Goal: Task Accomplishment & Management: Manage account settings

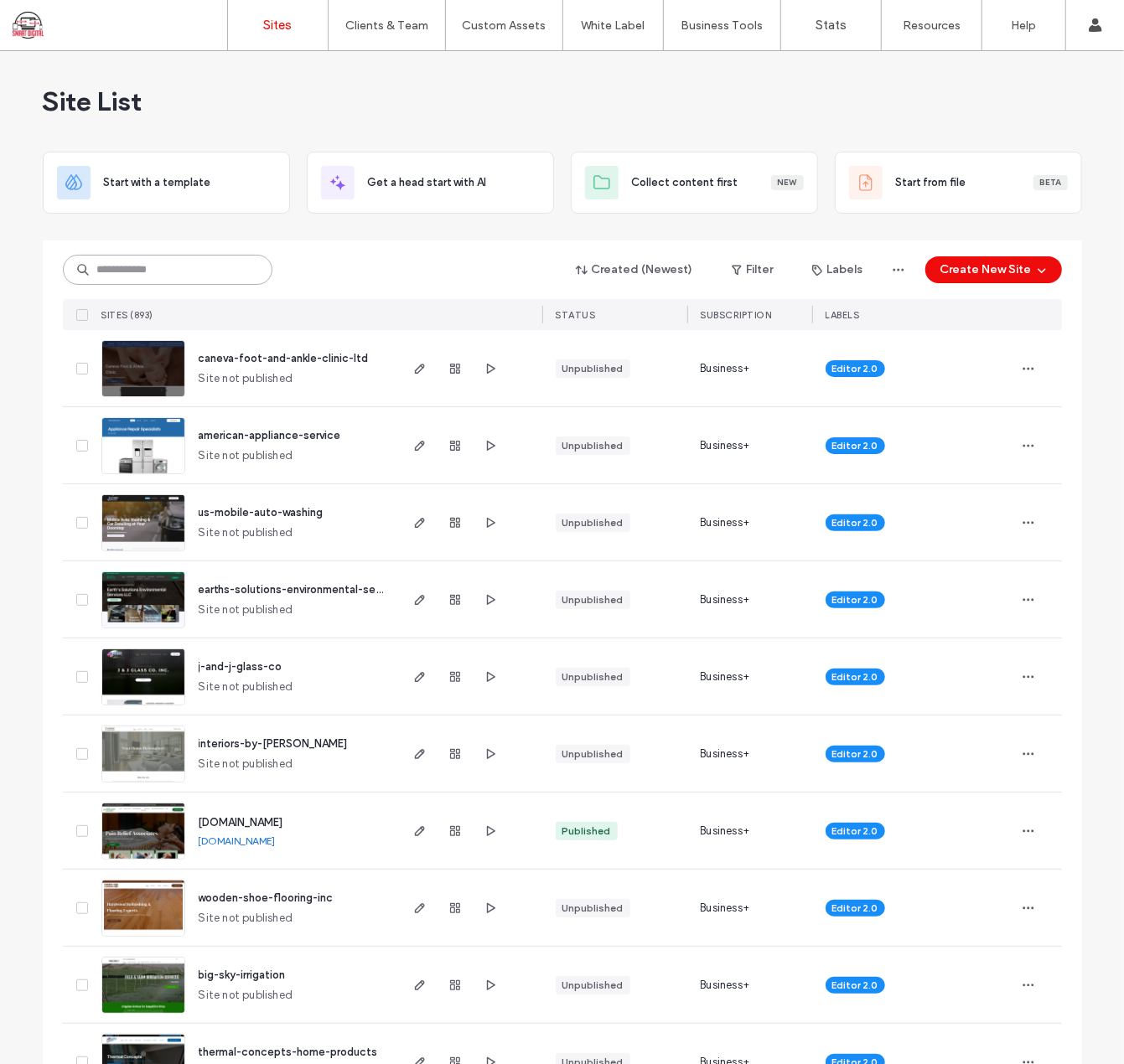
click at [129, 269] on input at bounding box center [168, 269] width 210 height 30
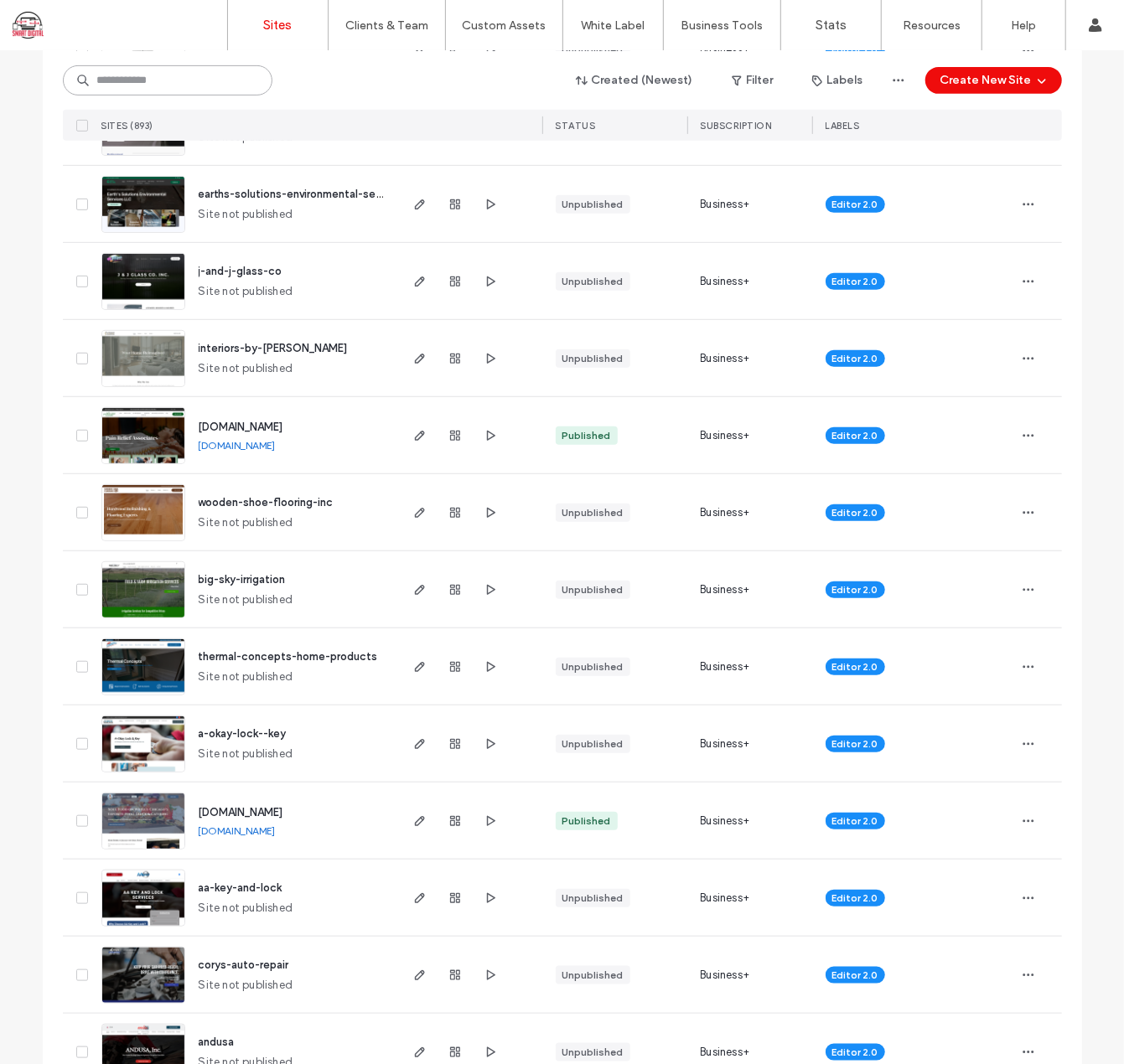
scroll to position [447, 0]
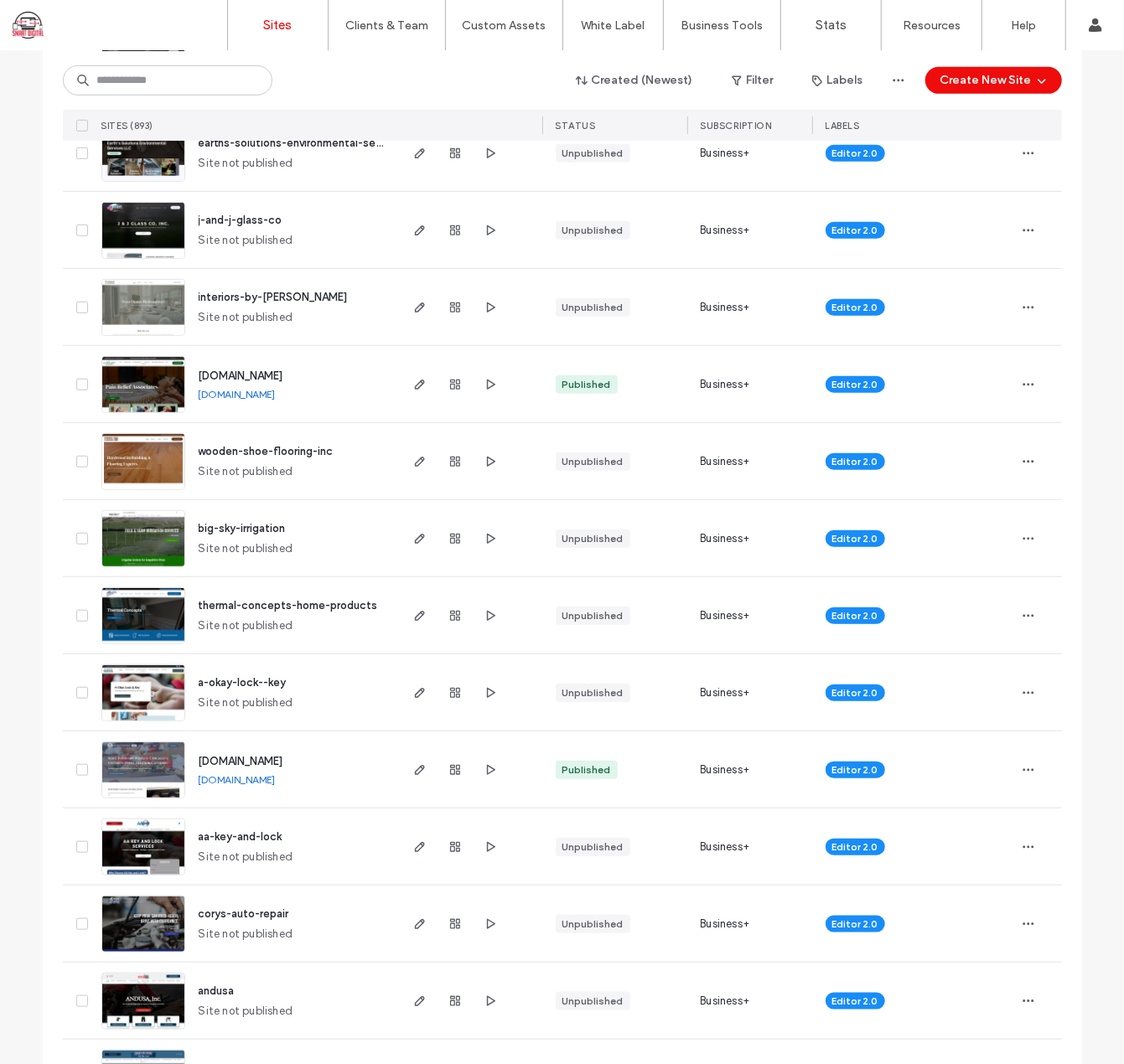
click at [289, 445] on span "wooden-shoe-flooring-inc" at bounding box center [266, 451] width 135 height 13
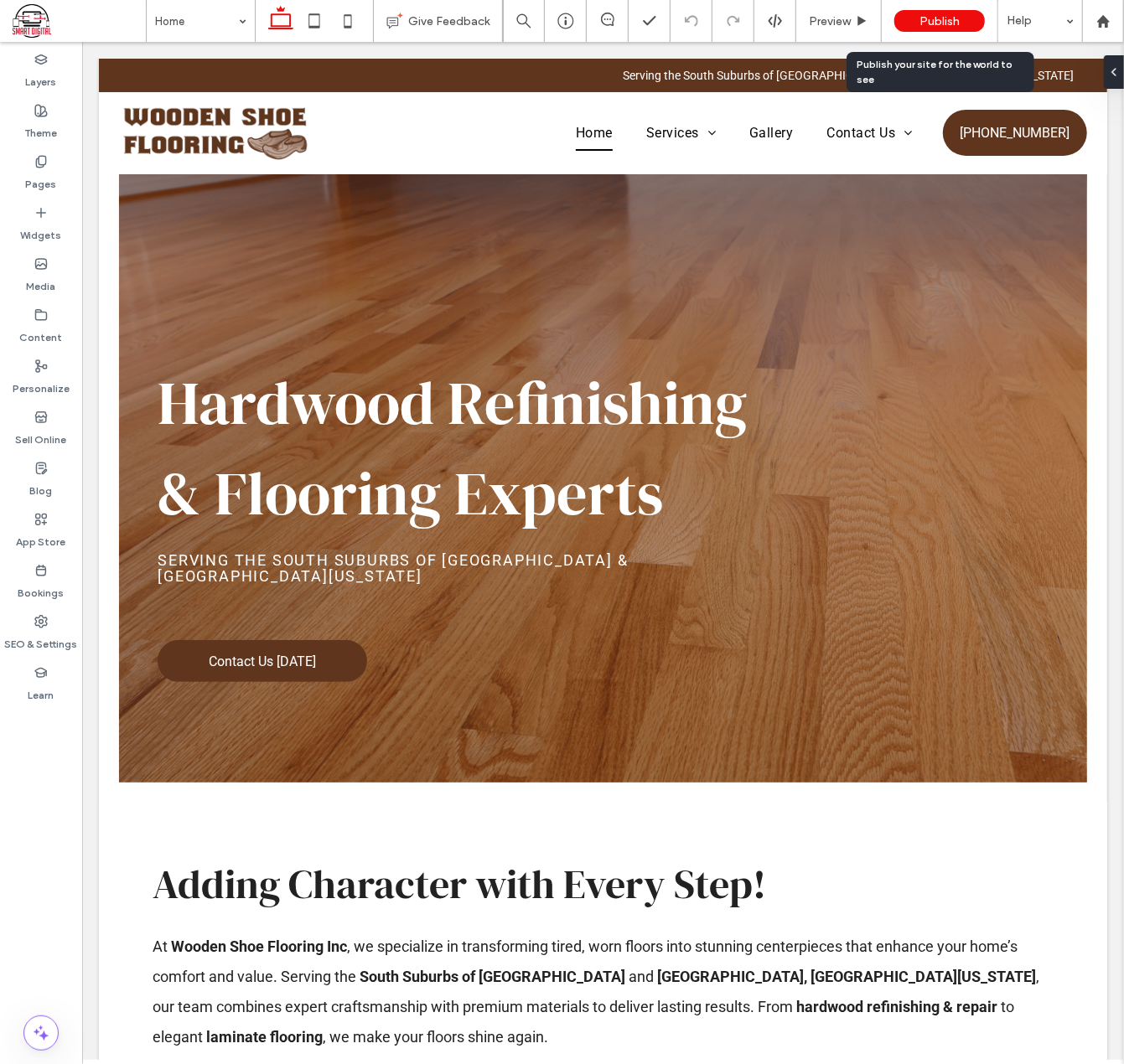
click at [952, 18] on span "Publish" at bounding box center [939, 21] width 40 height 14
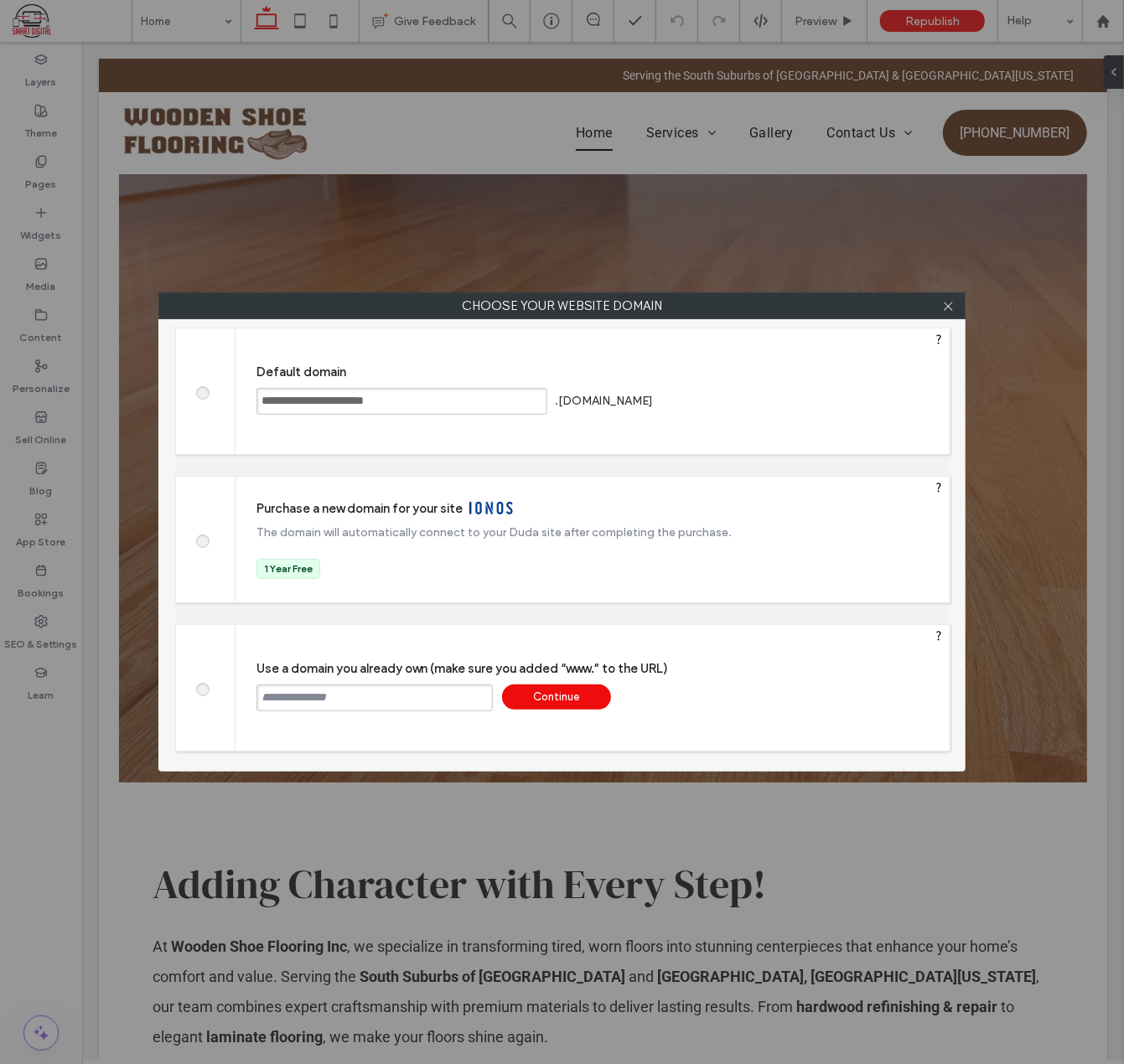
drag, startPoint x: 337, startPoint y: 693, endPoint x: 330, endPoint y: 699, distance: 9.2
click at [337, 693] on input "text" at bounding box center [374, 697] width 237 height 27
paste input "**********"
type input "**********"
click at [576, 695] on div "Continue" at bounding box center [556, 697] width 109 height 25
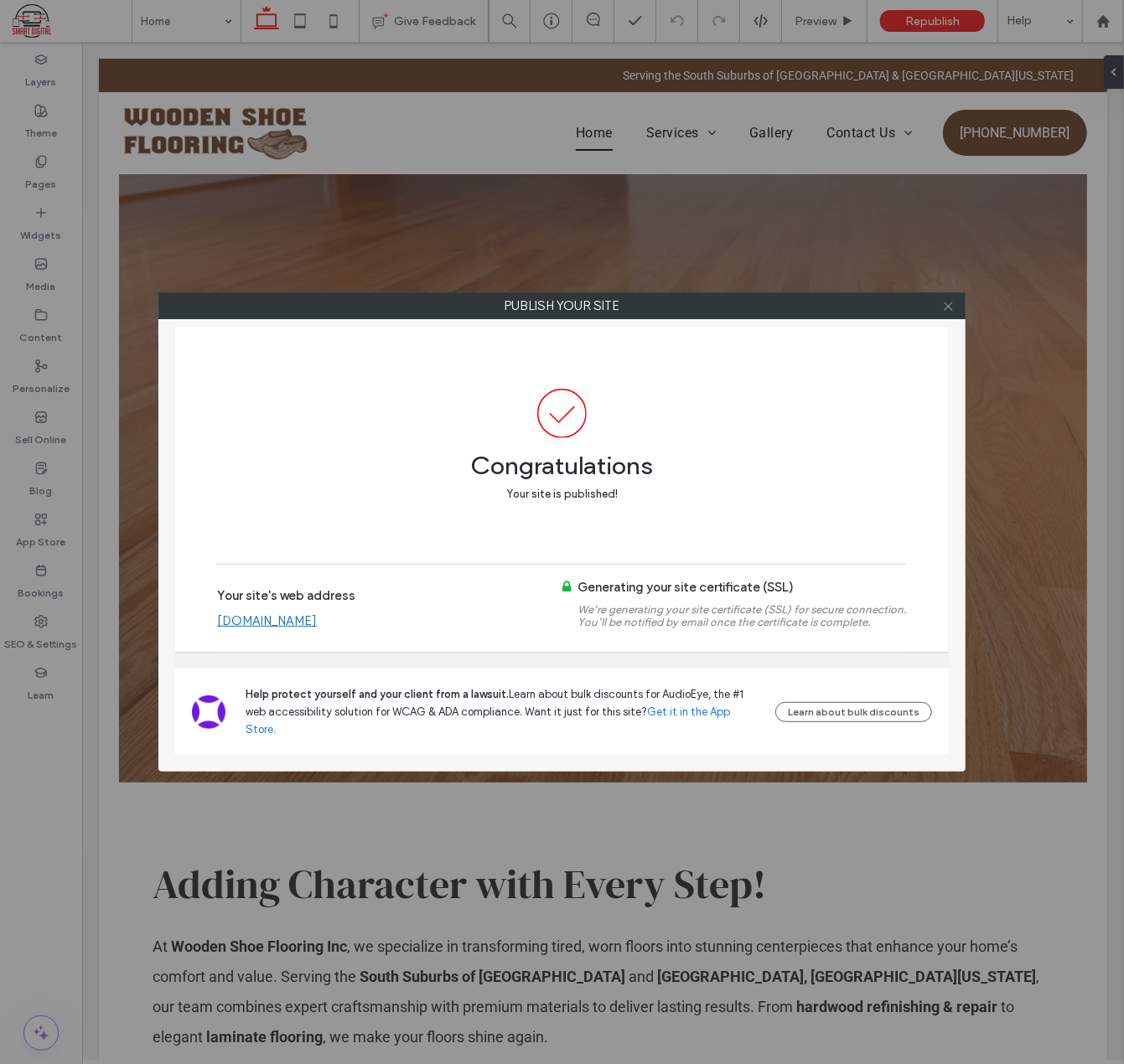
click at [945, 300] on icon at bounding box center [948, 306] width 13 height 13
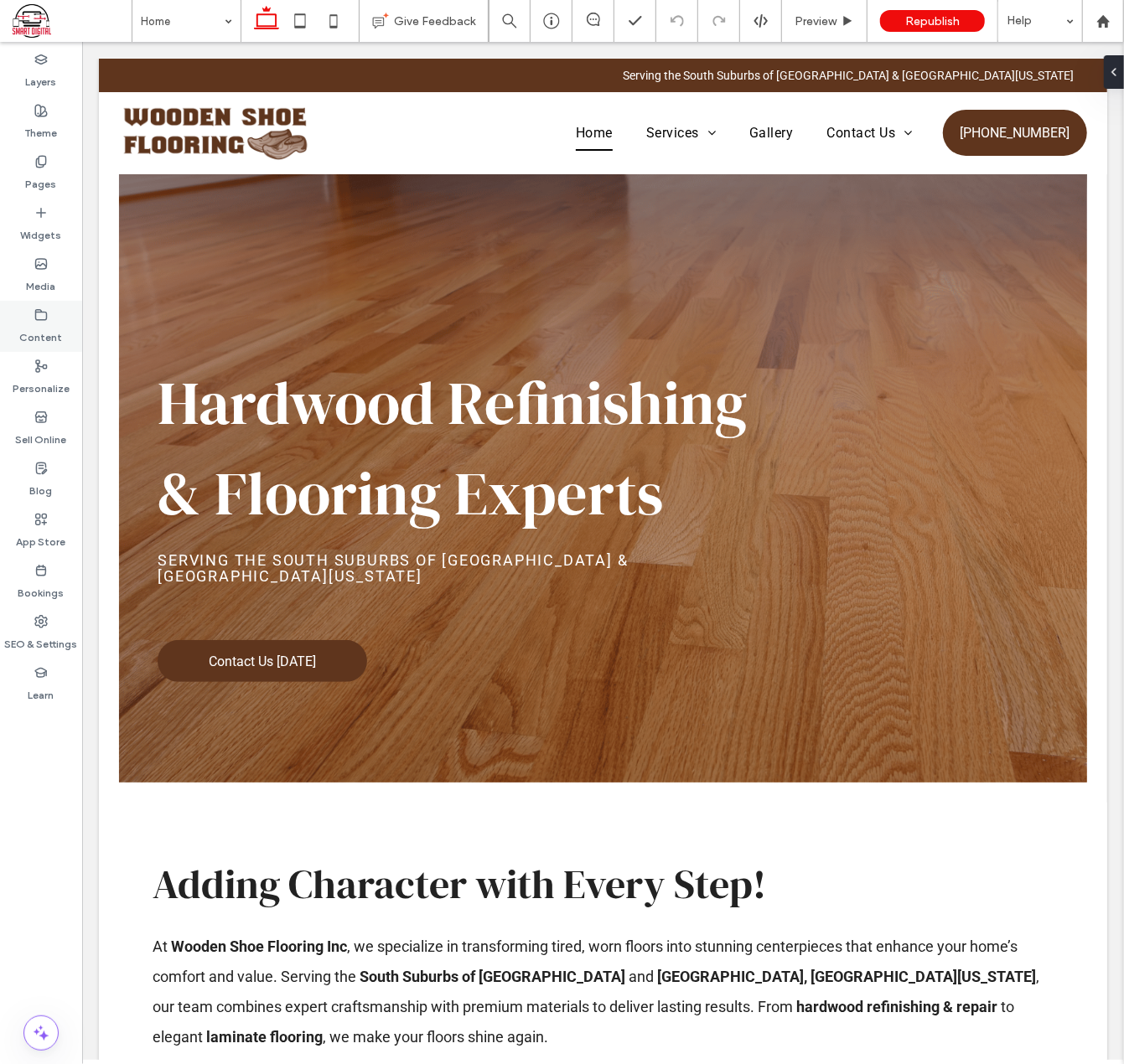
click at [38, 321] on icon at bounding box center [41, 315] width 13 height 13
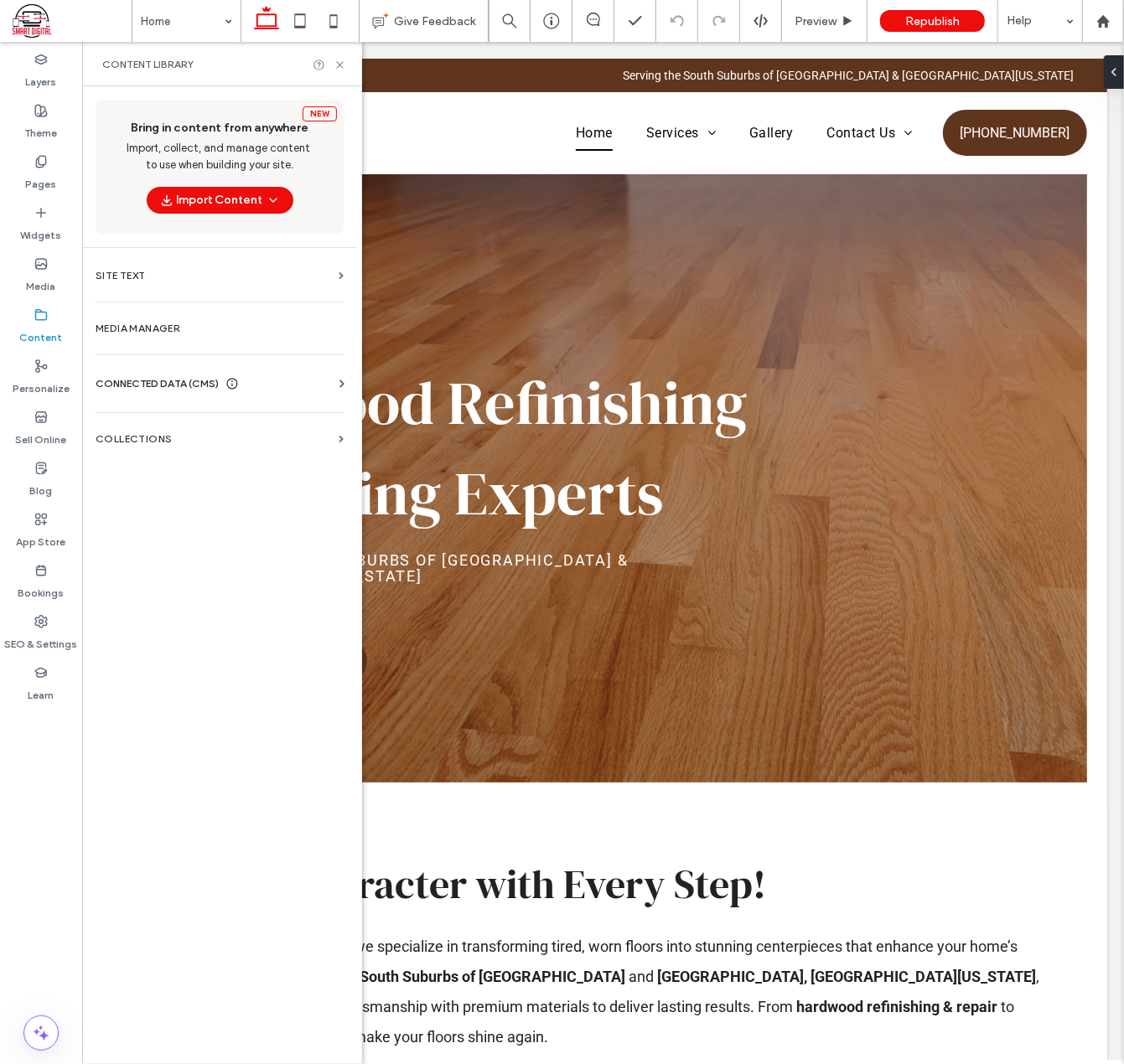
click at [341, 380] on use at bounding box center [342, 383] width 5 height 8
click at [158, 422] on label "Business Info" at bounding box center [223, 425] width 228 height 12
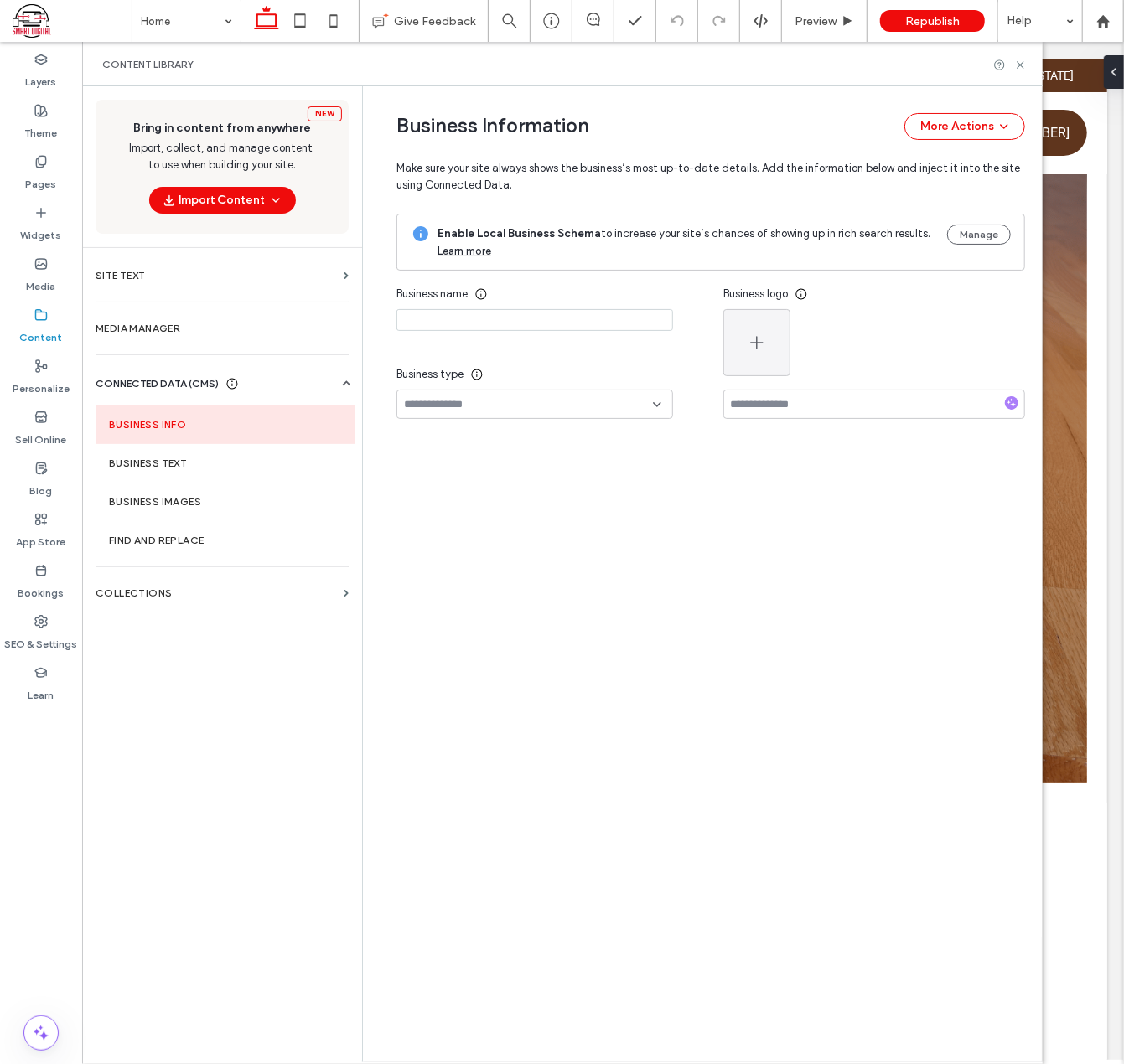
type input "**********"
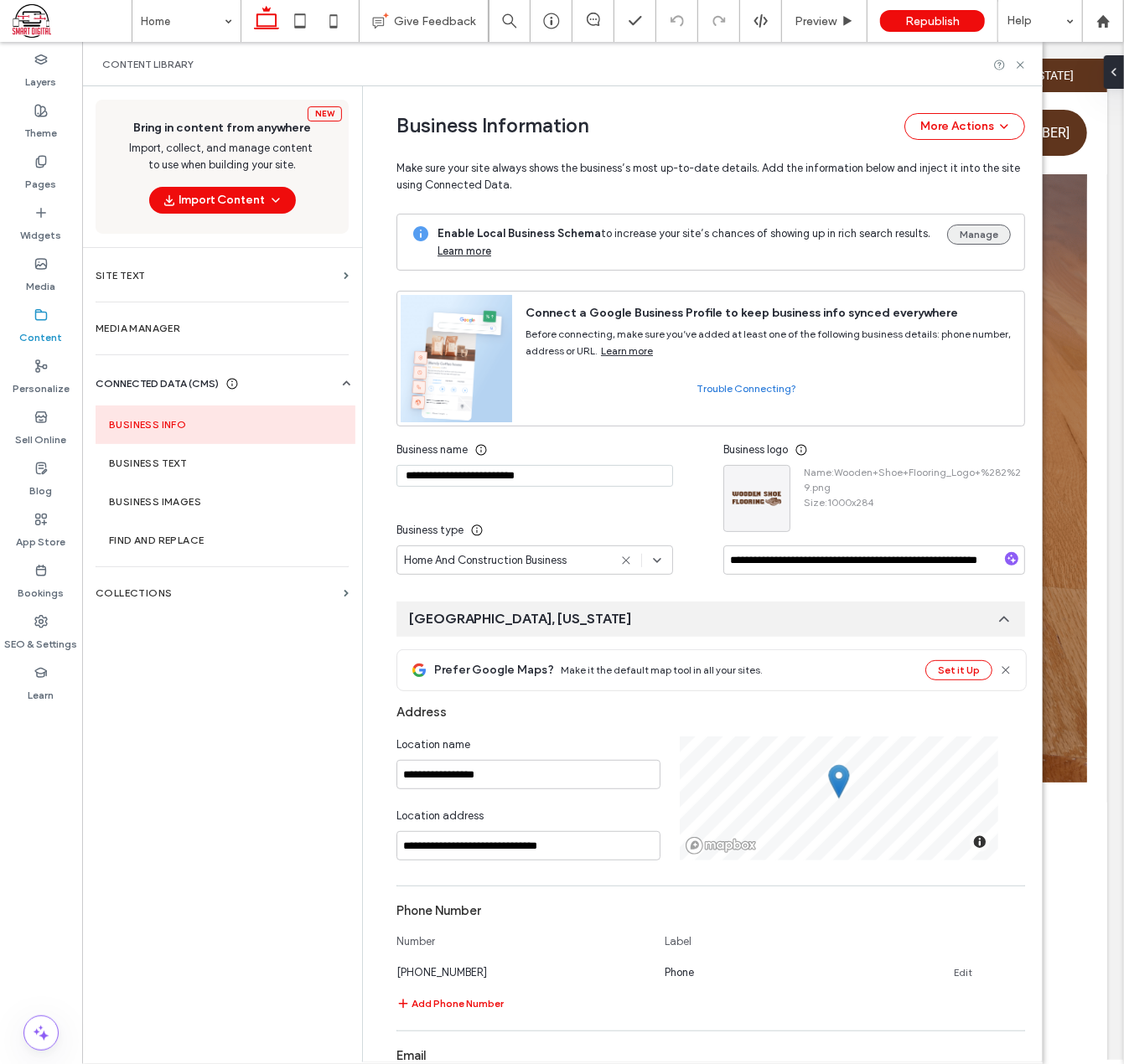
click at [954, 242] on button "Manage" at bounding box center [979, 234] width 64 height 20
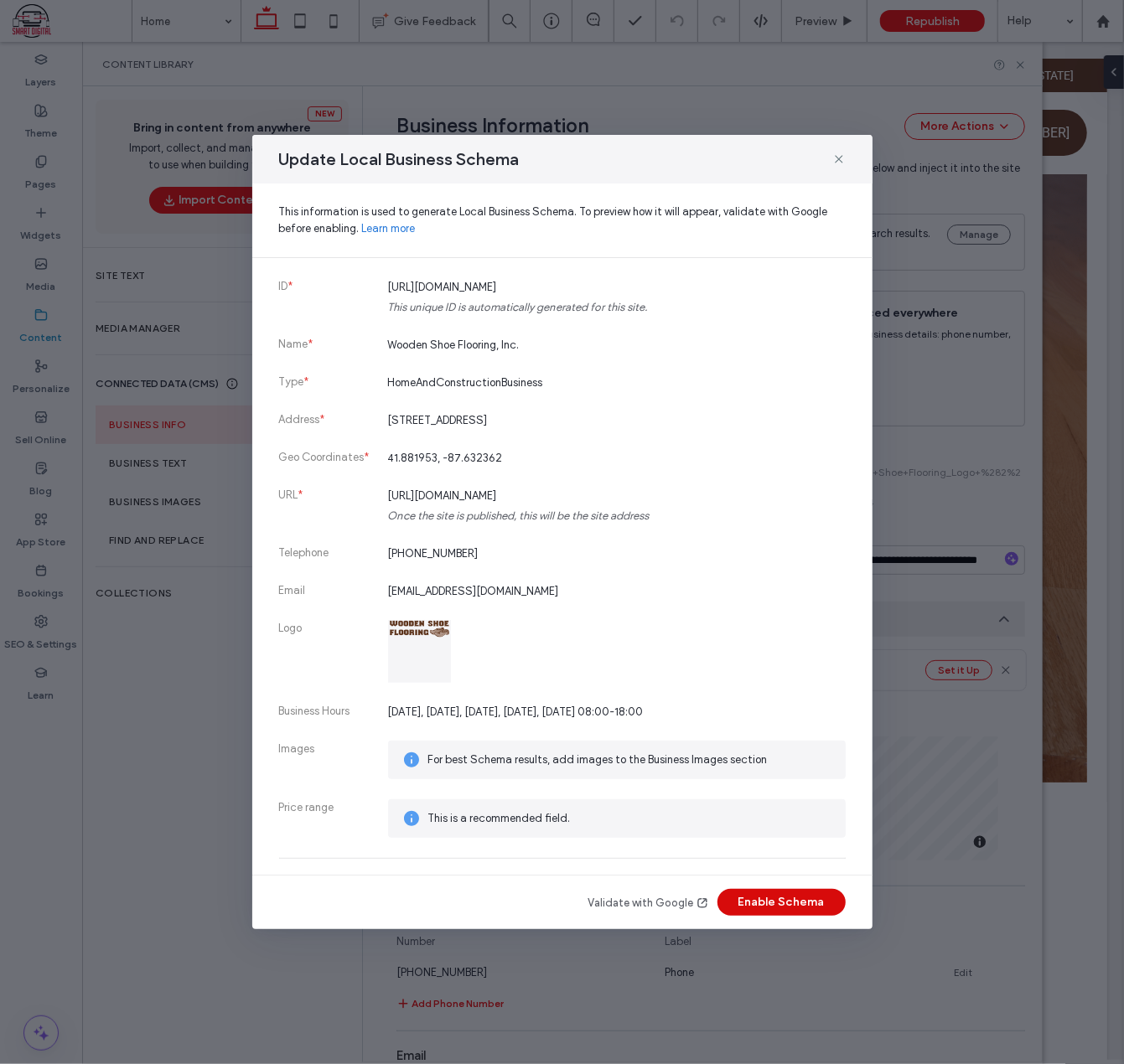
click at [800, 899] on button "Enable Schema" at bounding box center [782, 902] width 128 height 27
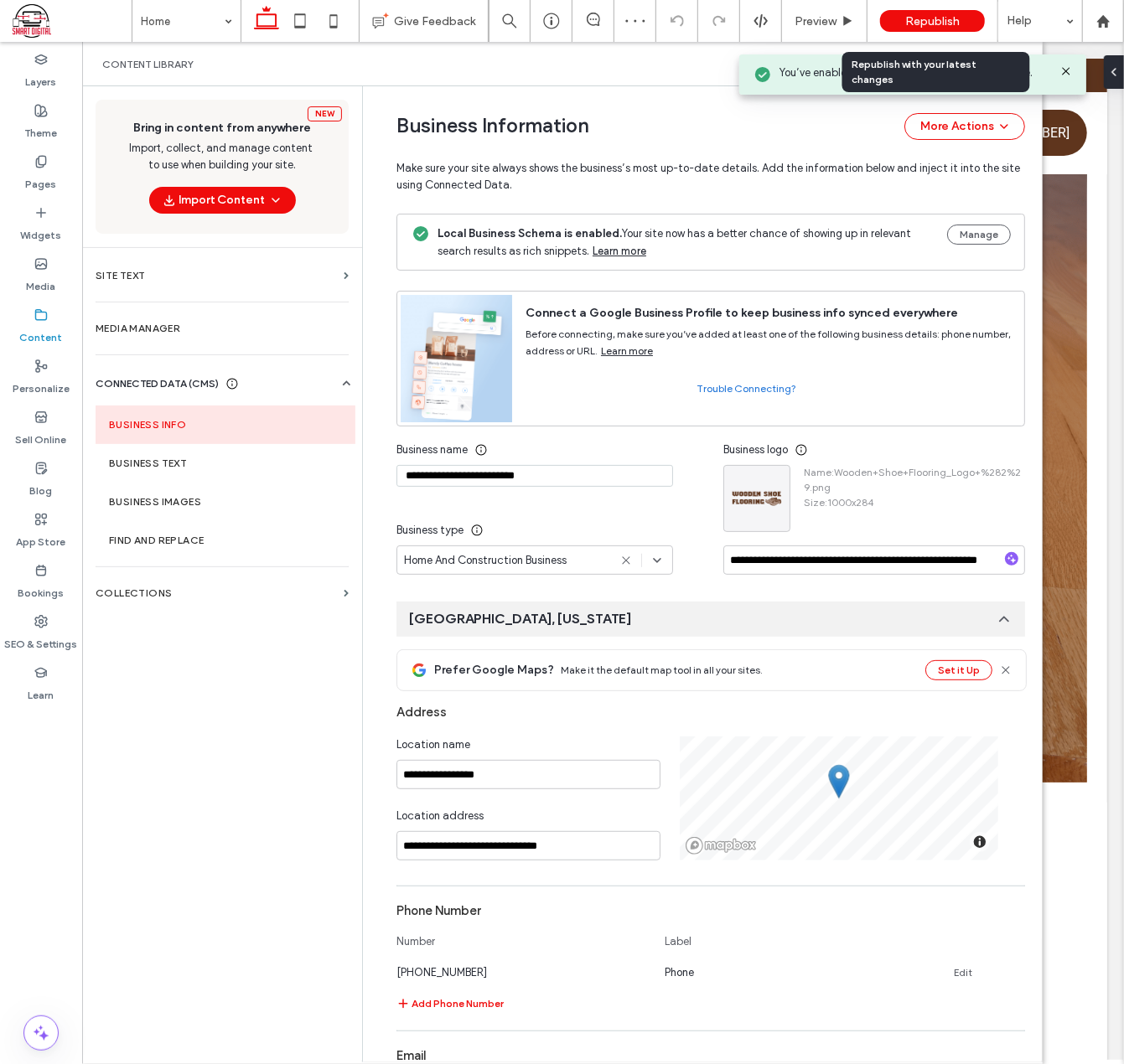
click at [903, 23] on div "Republish" at bounding box center [932, 21] width 105 height 22
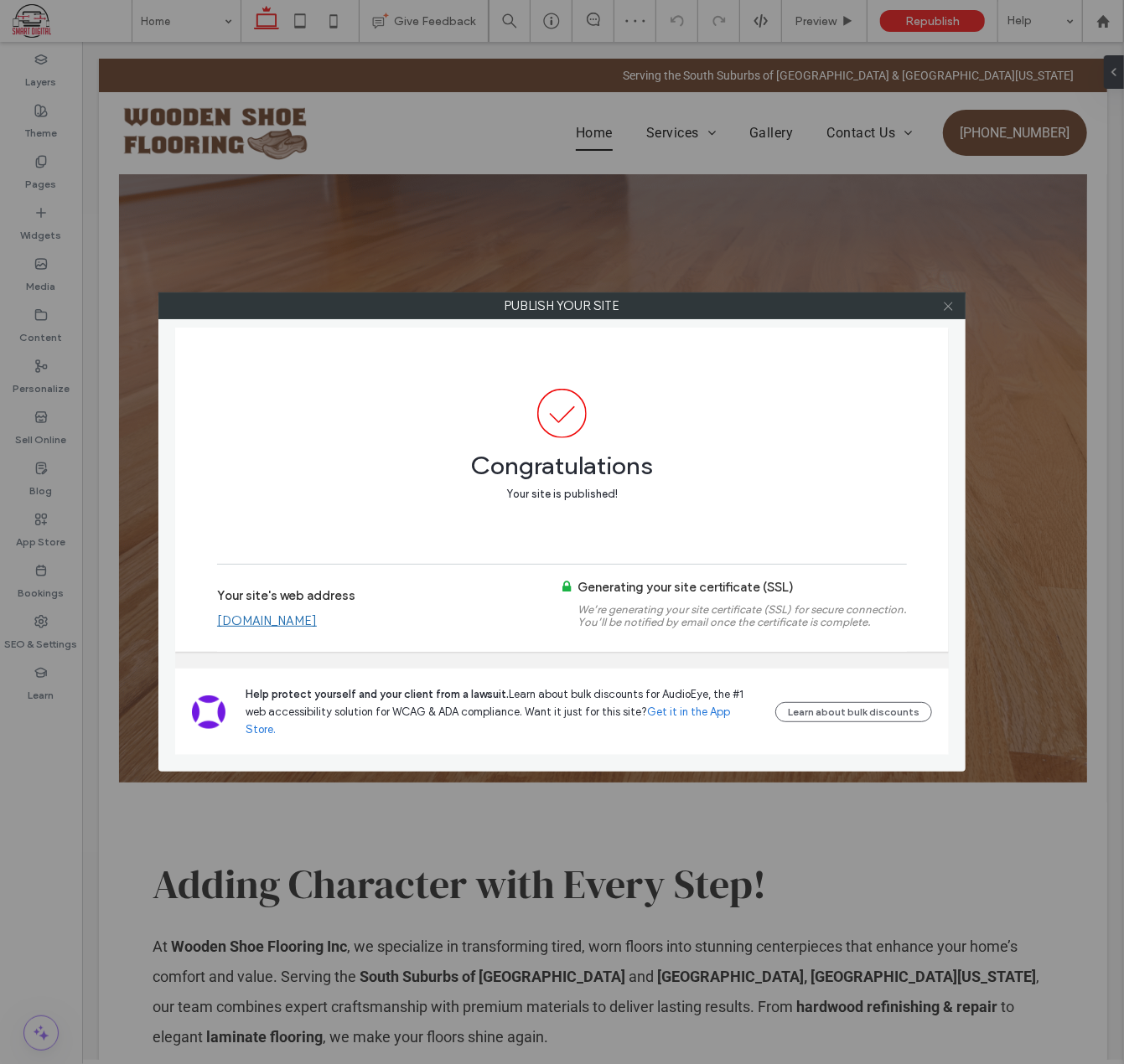
click at [954, 307] on icon at bounding box center [948, 306] width 13 height 13
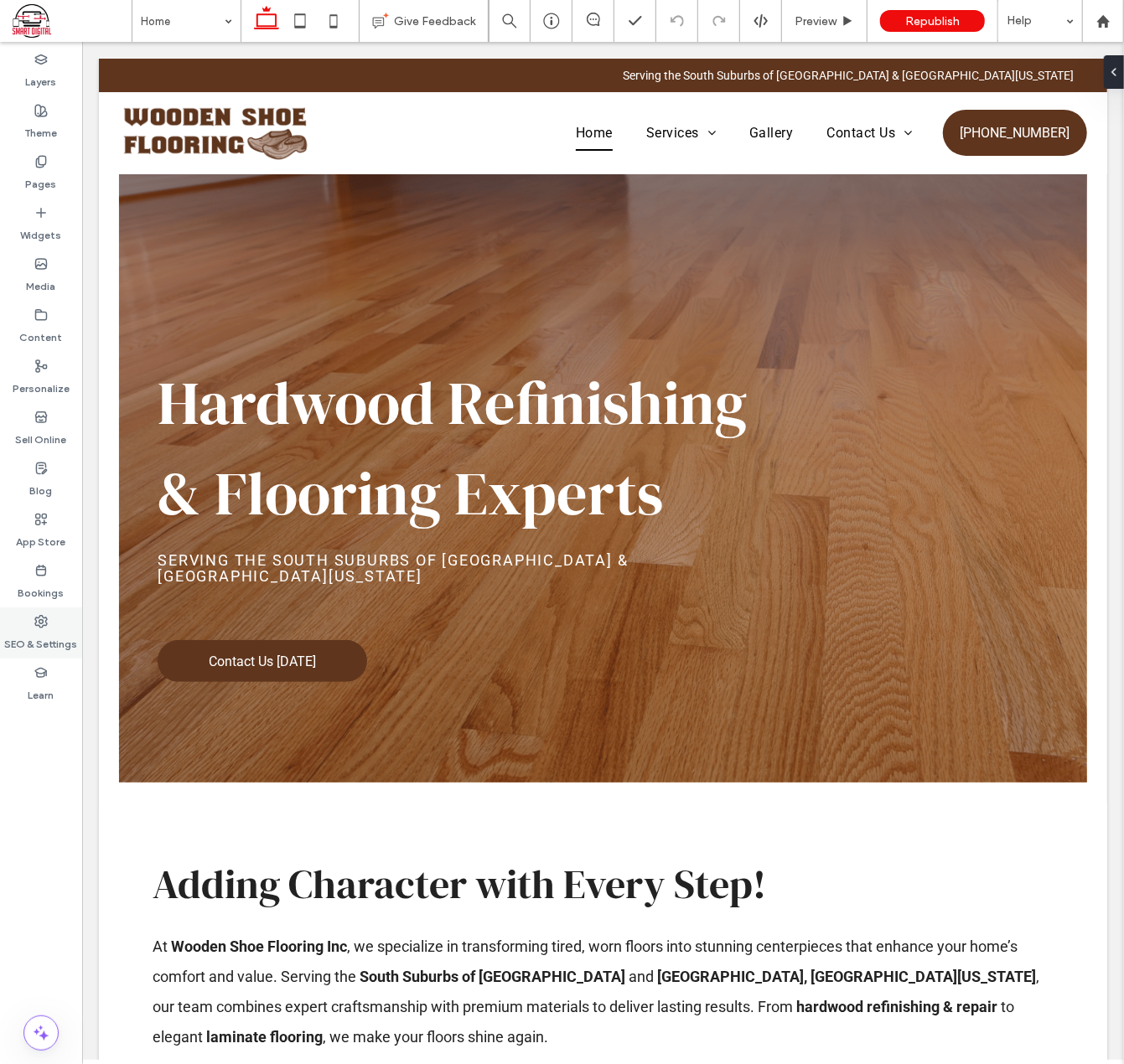
click at [38, 639] on label "SEO & Settings" at bounding box center [42, 639] width 73 height 23
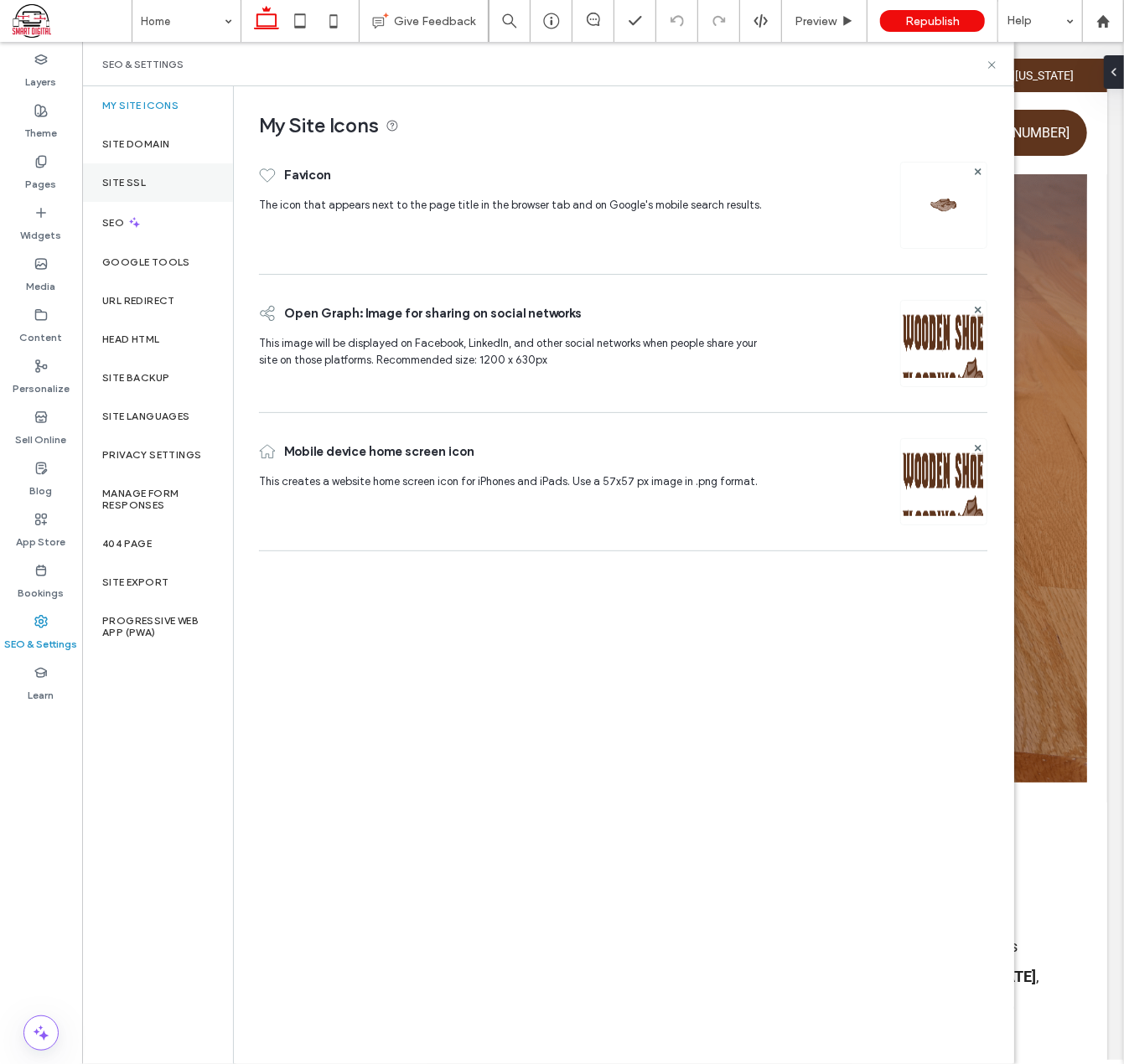
click at [143, 171] on div "Site SSL" at bounding box center [158, 183] width 151 height 38
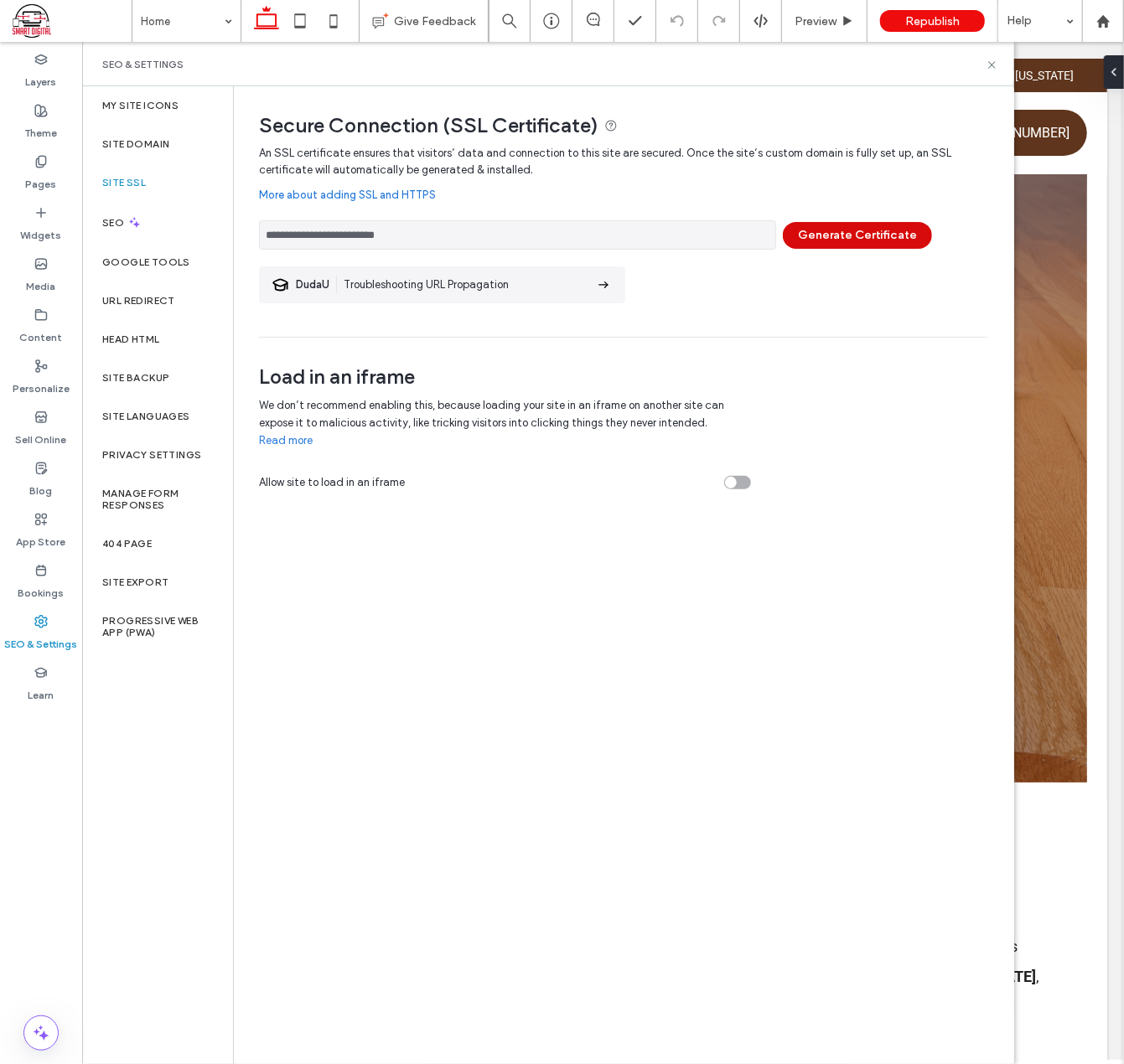
click at [822, 234] on button "Generate Certificate" at bounding box center [857, 235] width 149 height 27
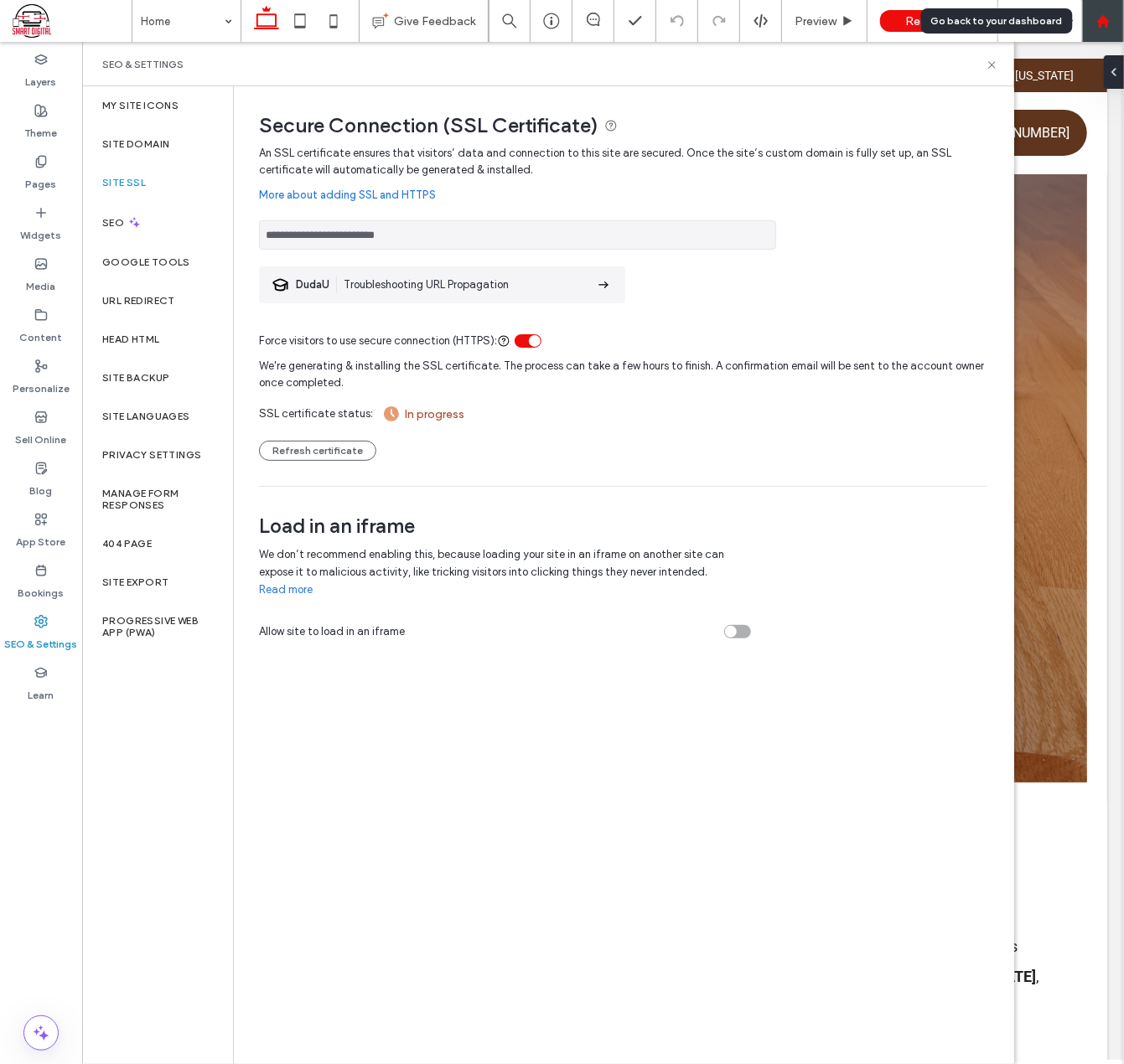
click at [1108, 30] on div at bounding box center [1103, 21] width 42 height 42
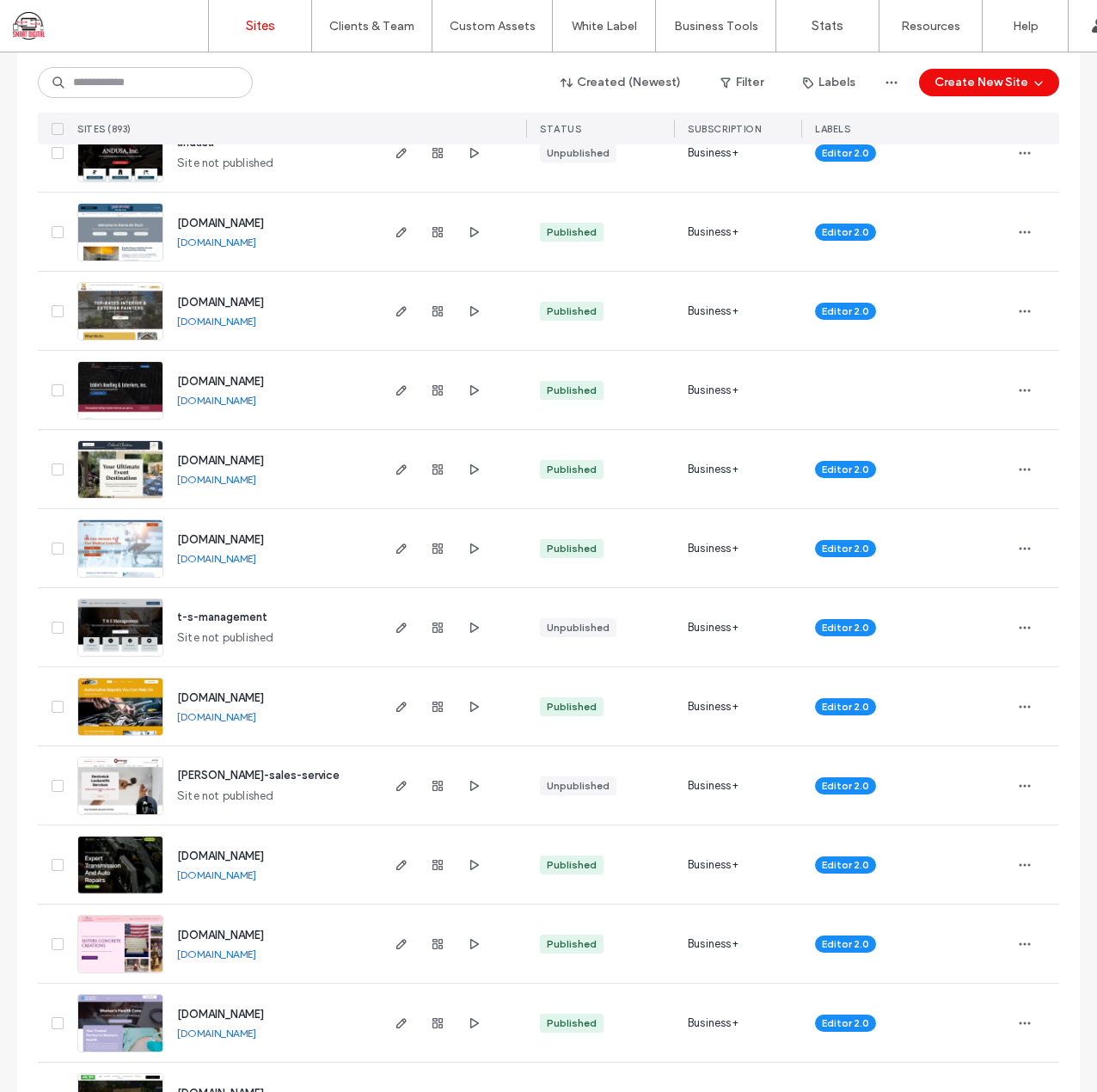
scroll to position [1490, 0]
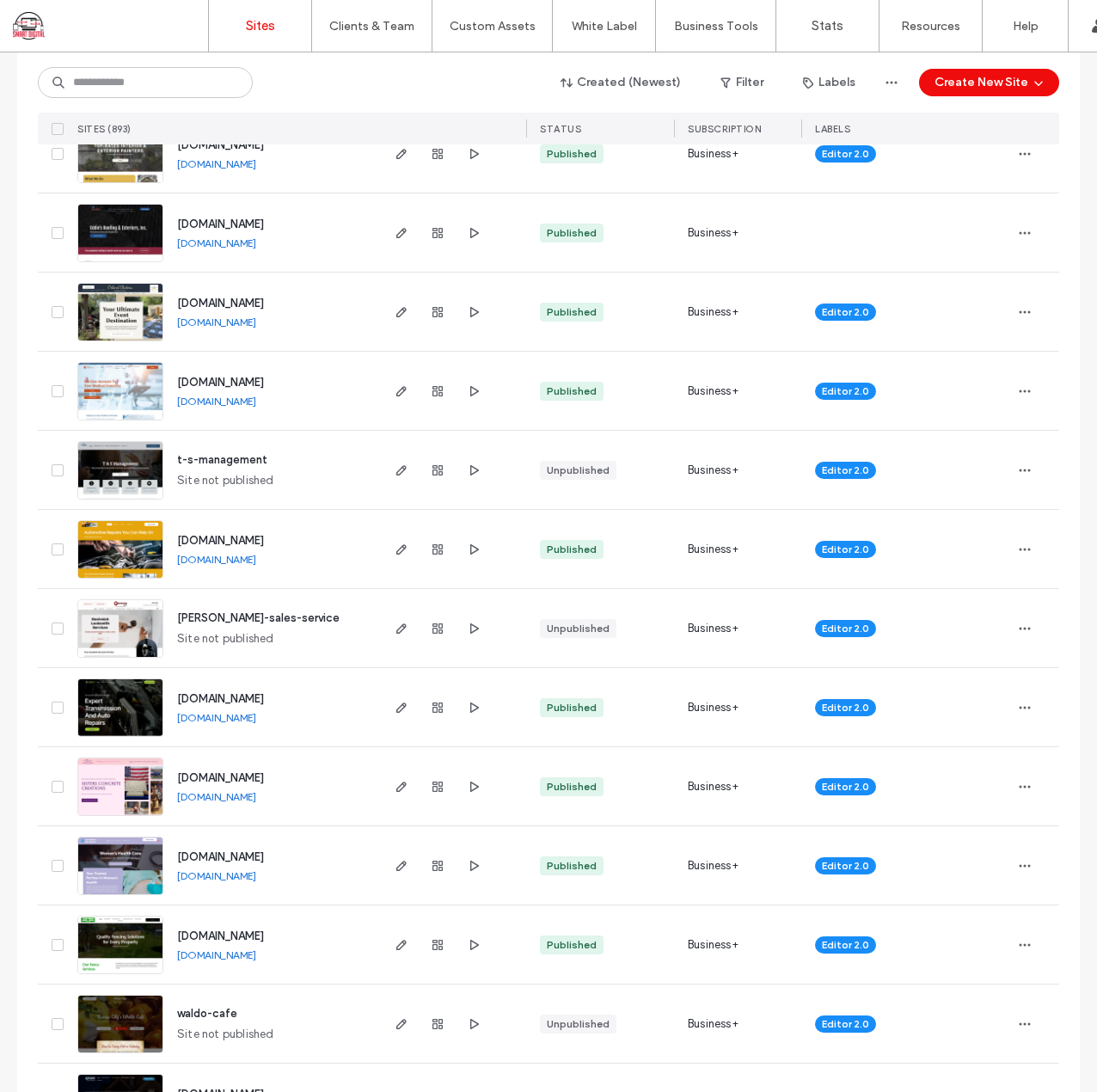
click at [221, 461] on span "t-s-management" at bounding box center [222, 460] width 91 height 13
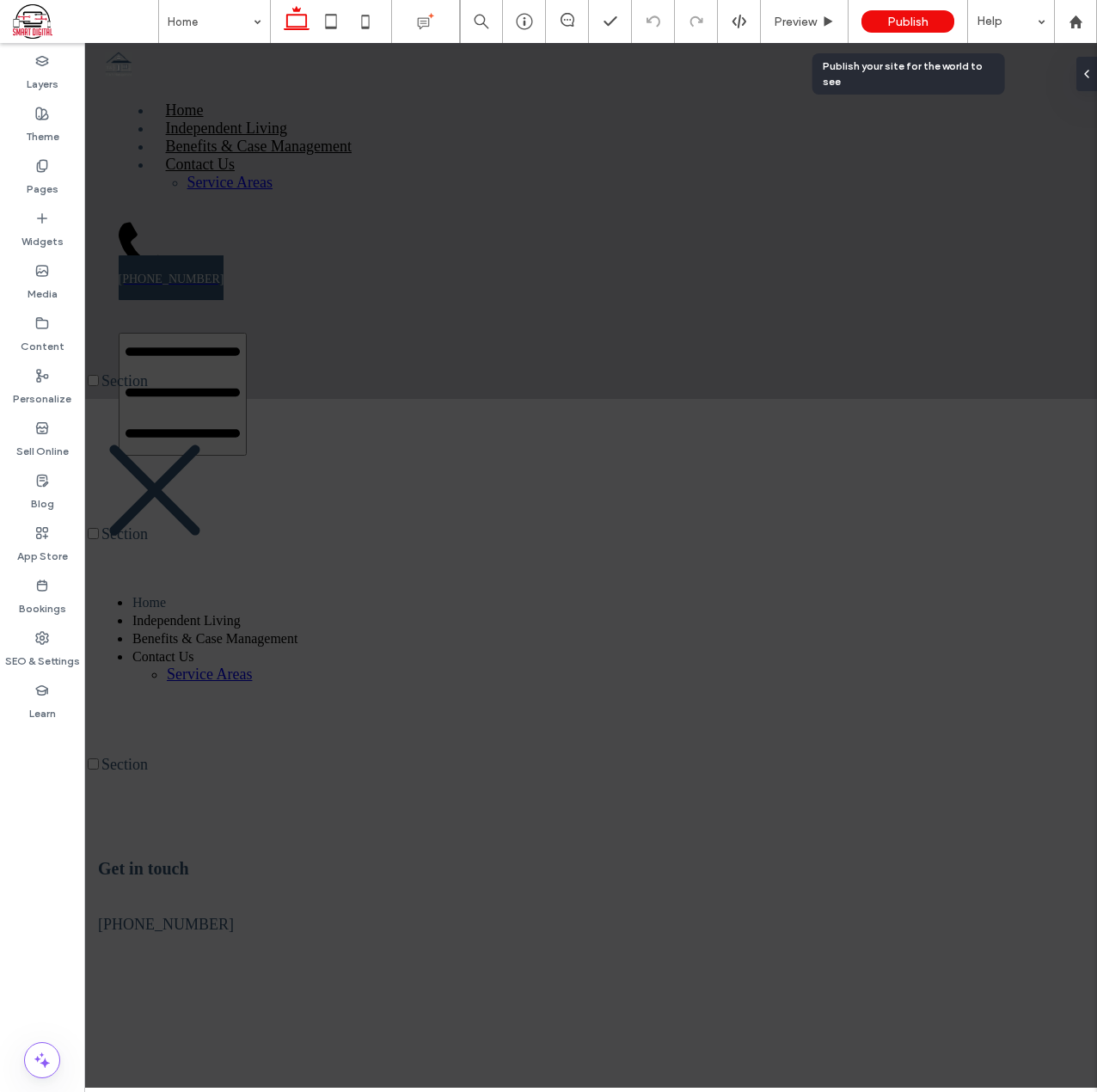
click at [909, 12] on div "Publish" at bounding box center [908, 21] width 92 height 22
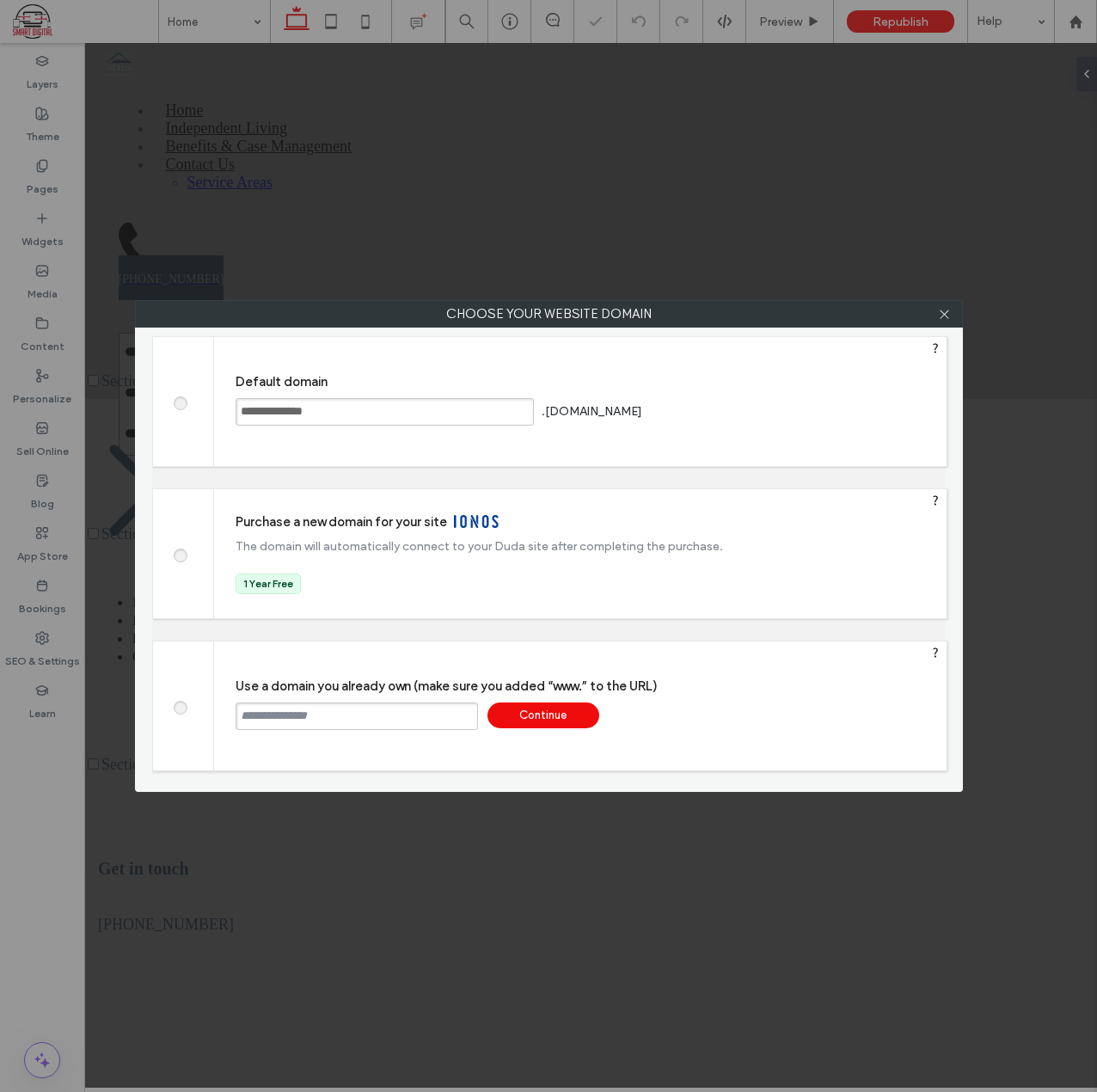
click at [452, 719] on input "text" at bounding box center [356, 716] width 243 height 28
paste input "**********"
type input "**********"
click at [531, 707] on div "Continue" at bounding box center [543, 715] width 112 height 26
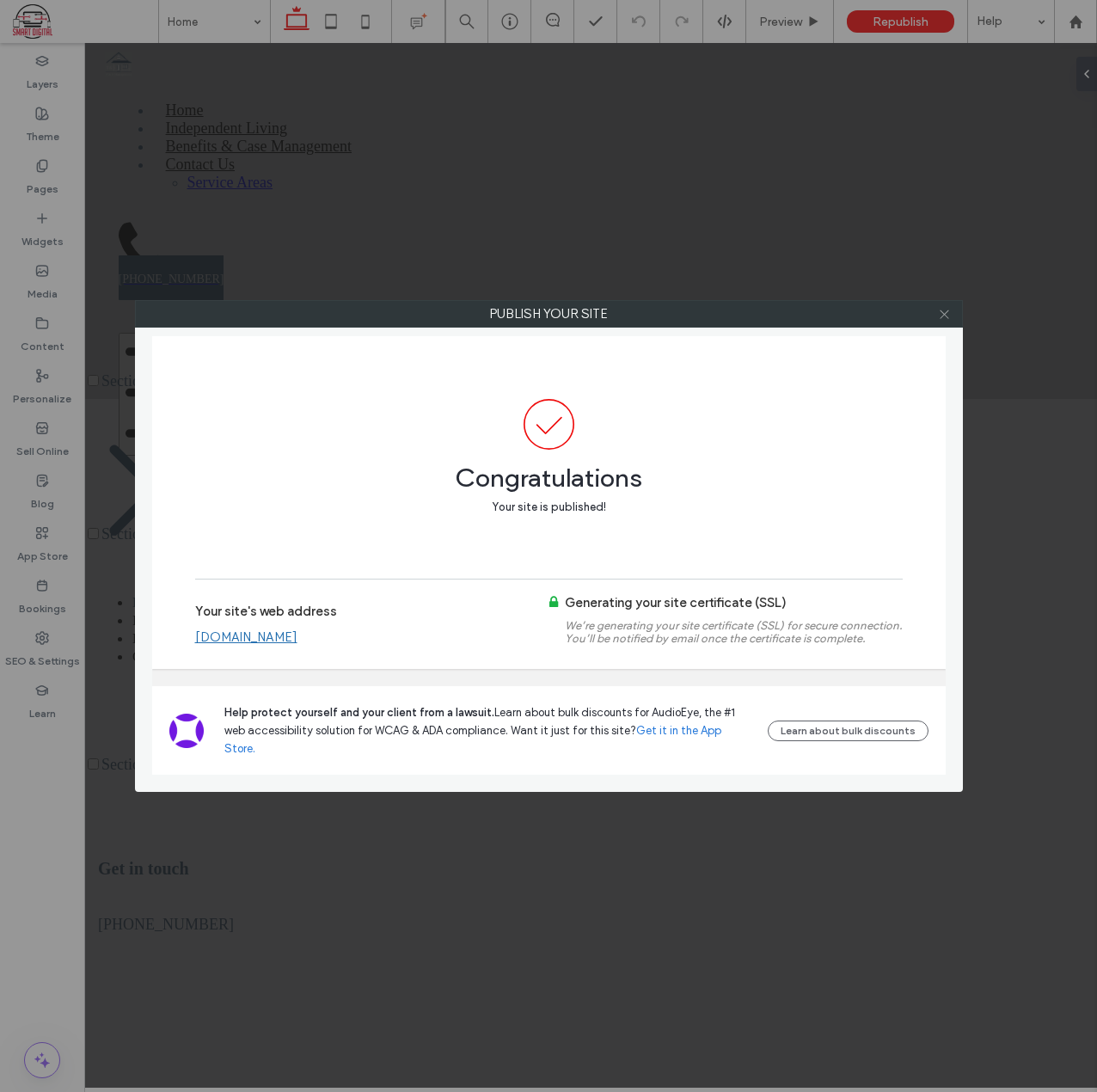
click at [941, 319] on icon at bounding box center [944, 314] width 13 height 13
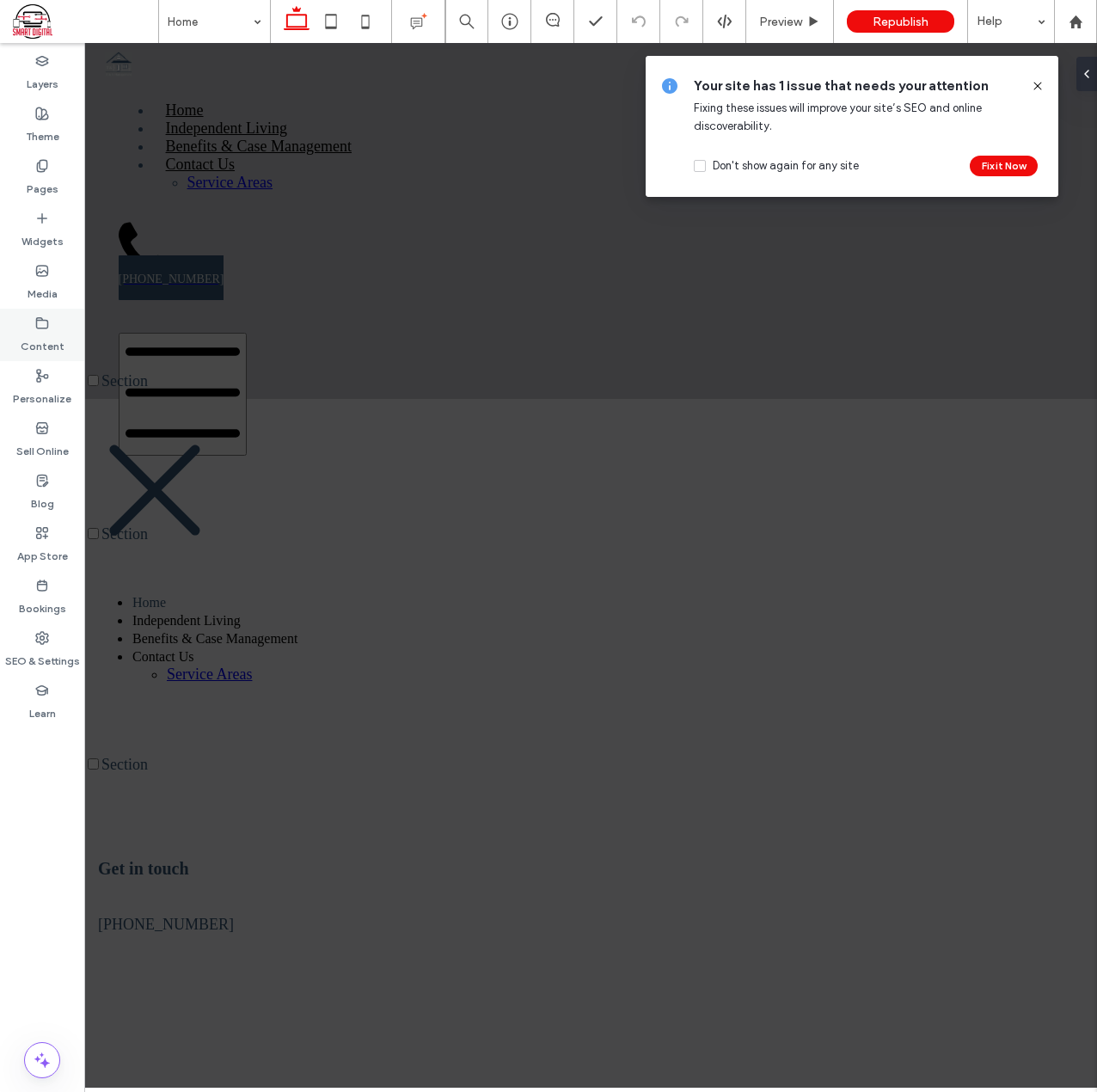
click at [44, 325] on icon at bounding box center [42, 323] width 13 height 13
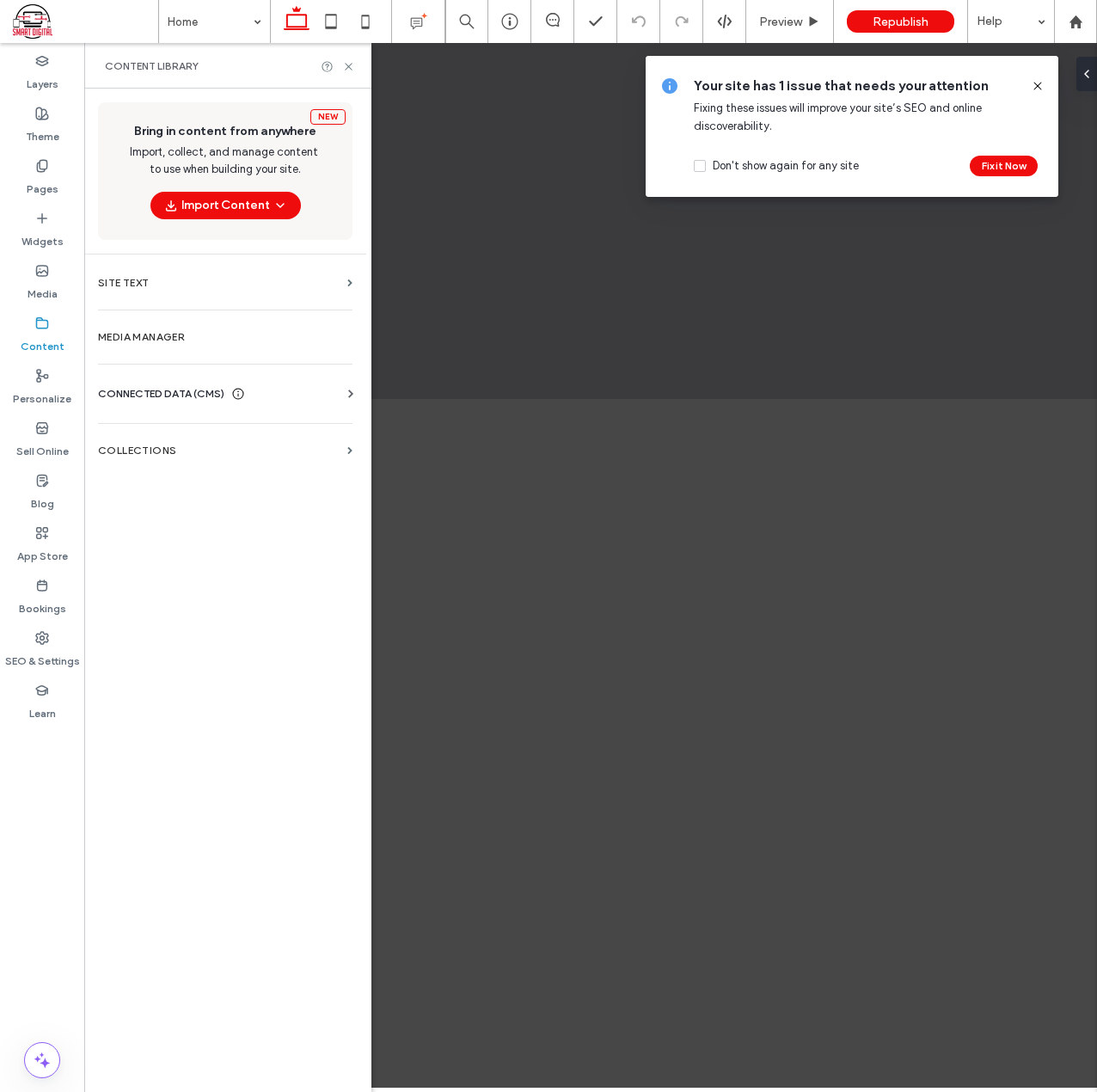
click at [148, 389] on span "CONNECTED DATA (CMS)" at bounding box center [161, 393] width 126 height 17
click at [151, 430] on label "Business Info" at bounding box center [228, 437] width 234 height 12
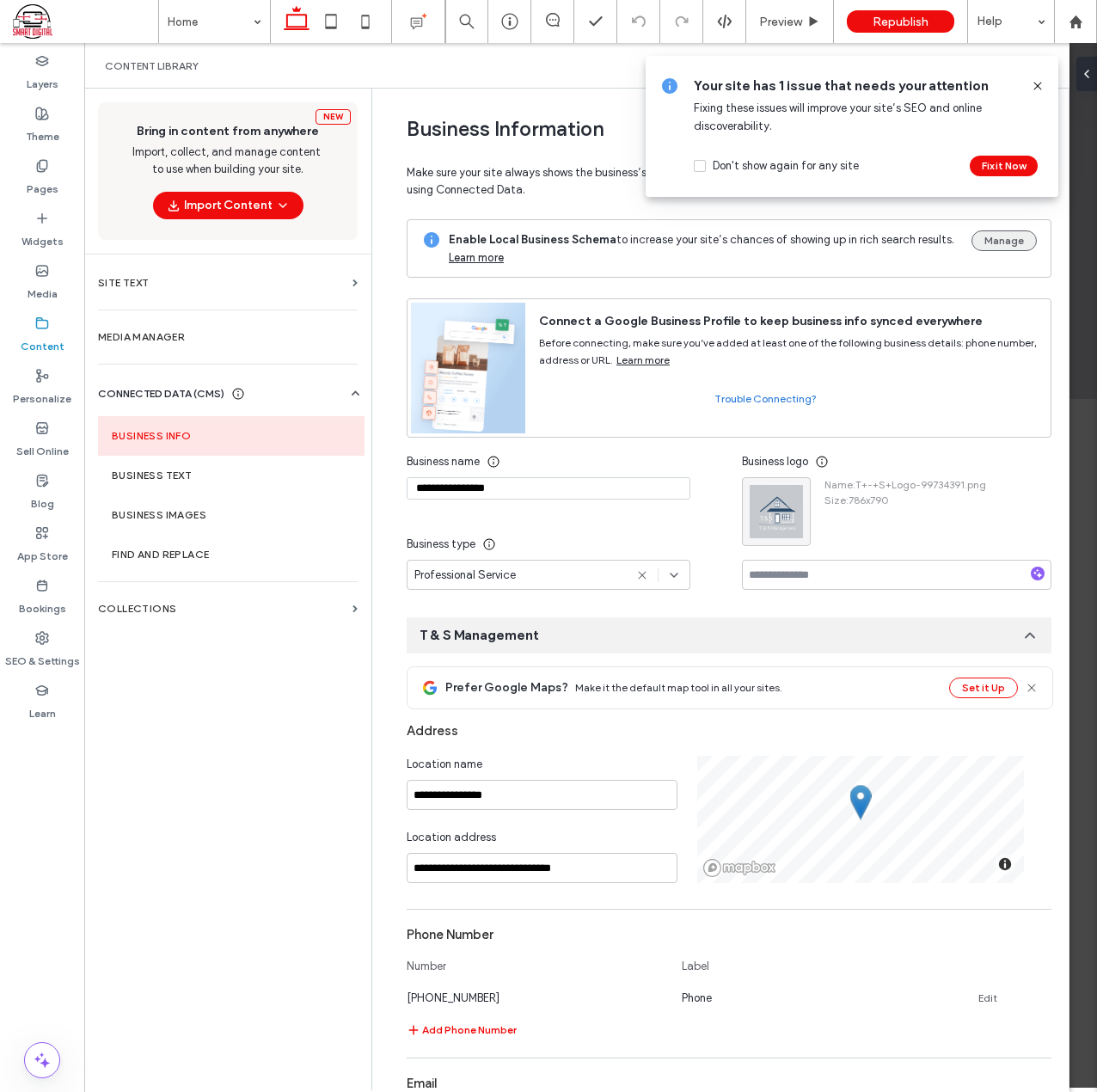
click at [1013, 244] on button "Manage" at bounding box center [1005, 240] width 66 height 20
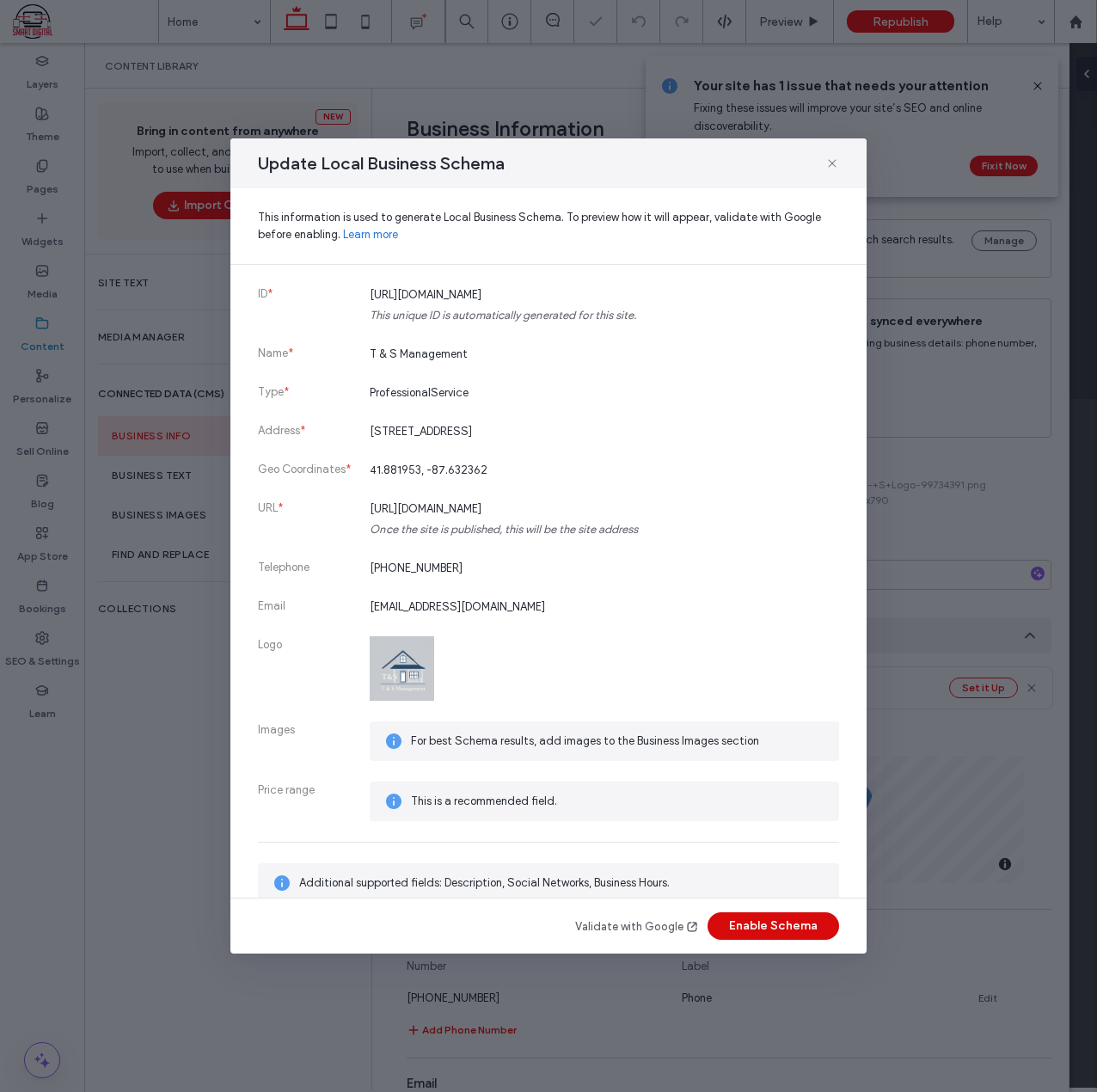
click at [767, 928] on button "Enable Schema" at bounding box center [773, 926] width 132 height 28
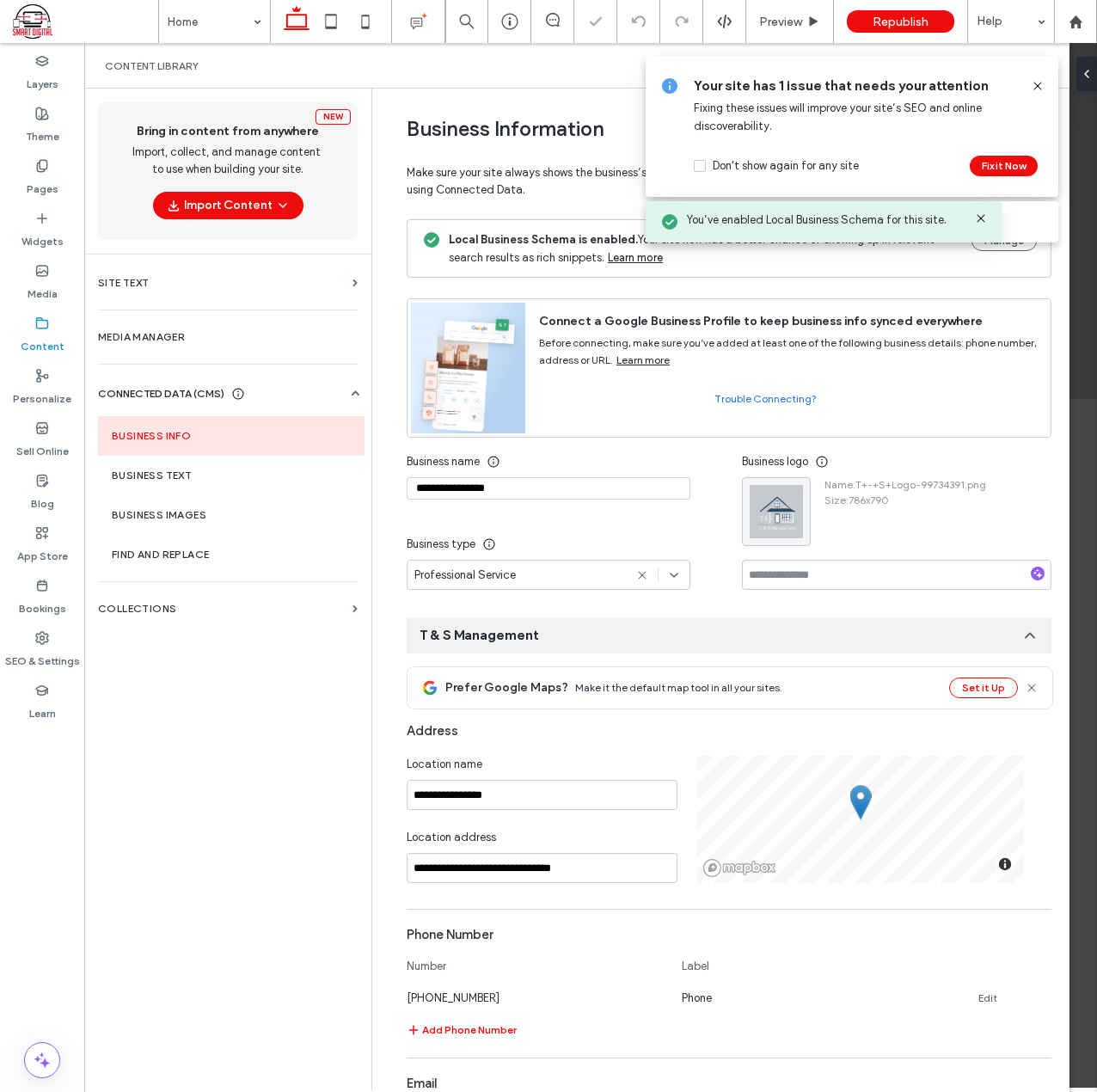
click at [1037, 76] on div "Your site has 1 issue that needs your attention Fixing these issues will improv…" at bounding box center [852, 126] width 412 height 141
click at [1036, 84] on use at bounding box center [1037, 85] width 8 height 8
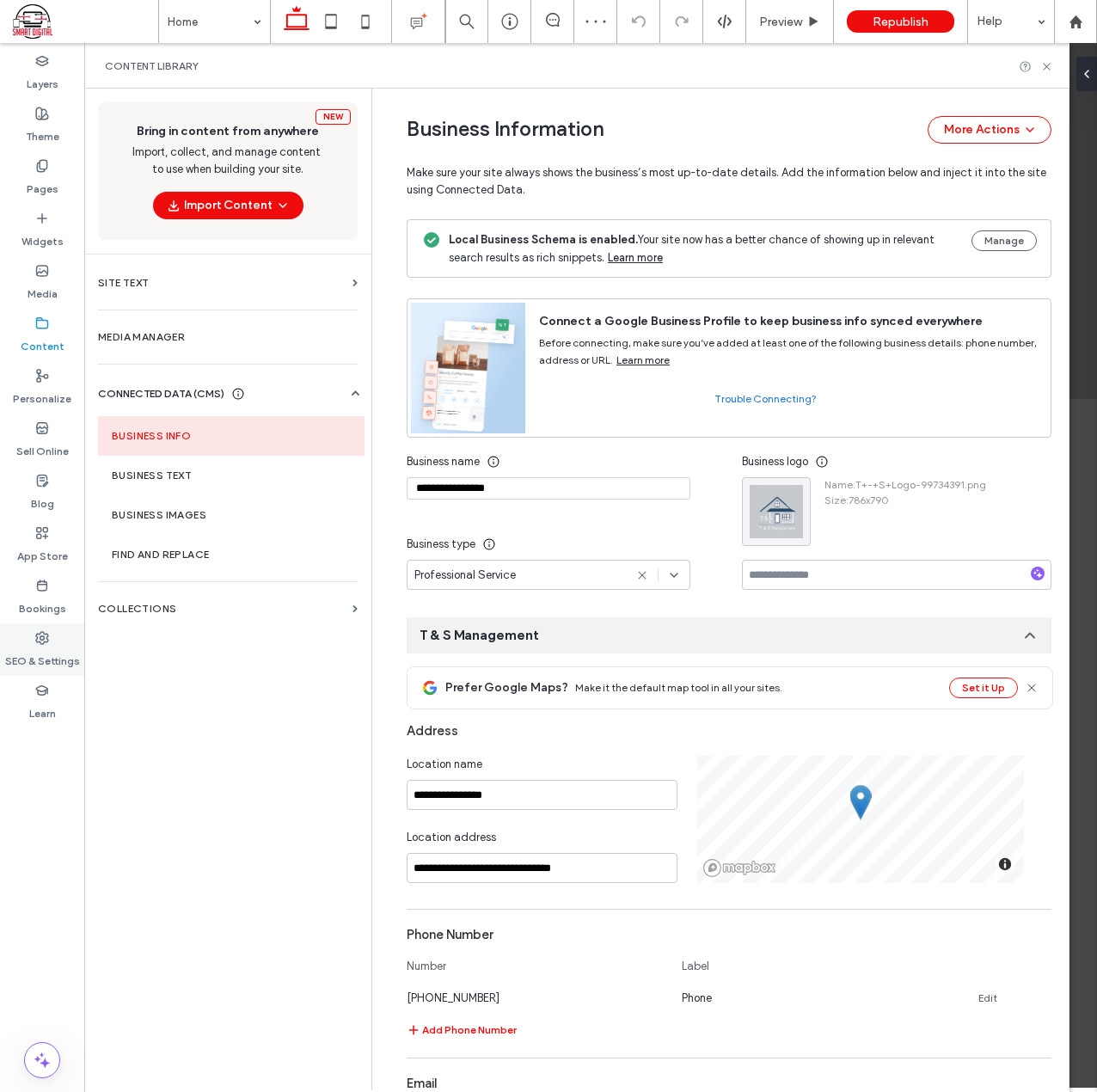
click at [48, 657] on label "SEO & Settings" at bounding box center [43, 656] width 75 height 24
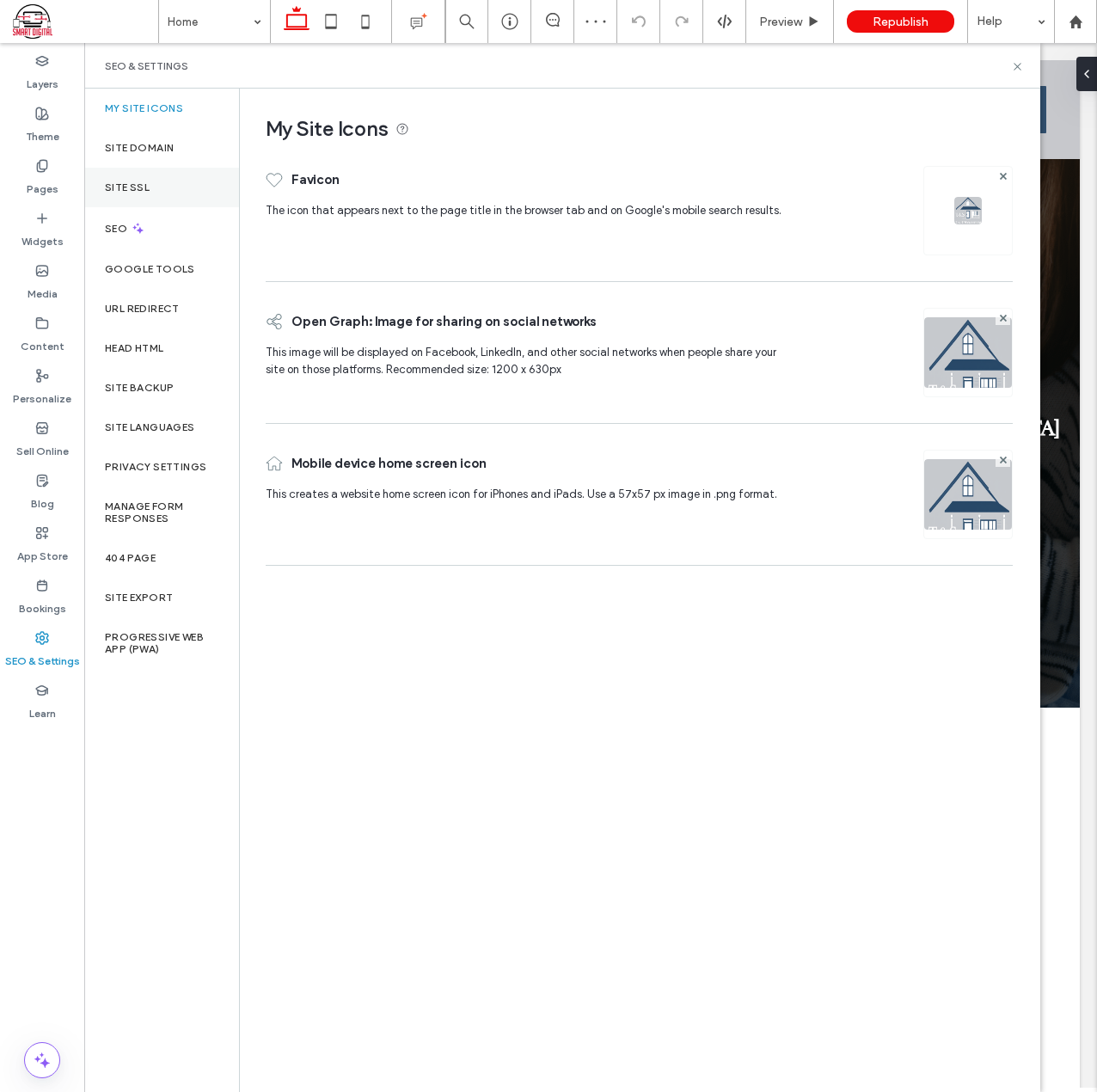
click at [138, 187] on label "Site SSL" at bounding box center [127, 188] width 44 height 12
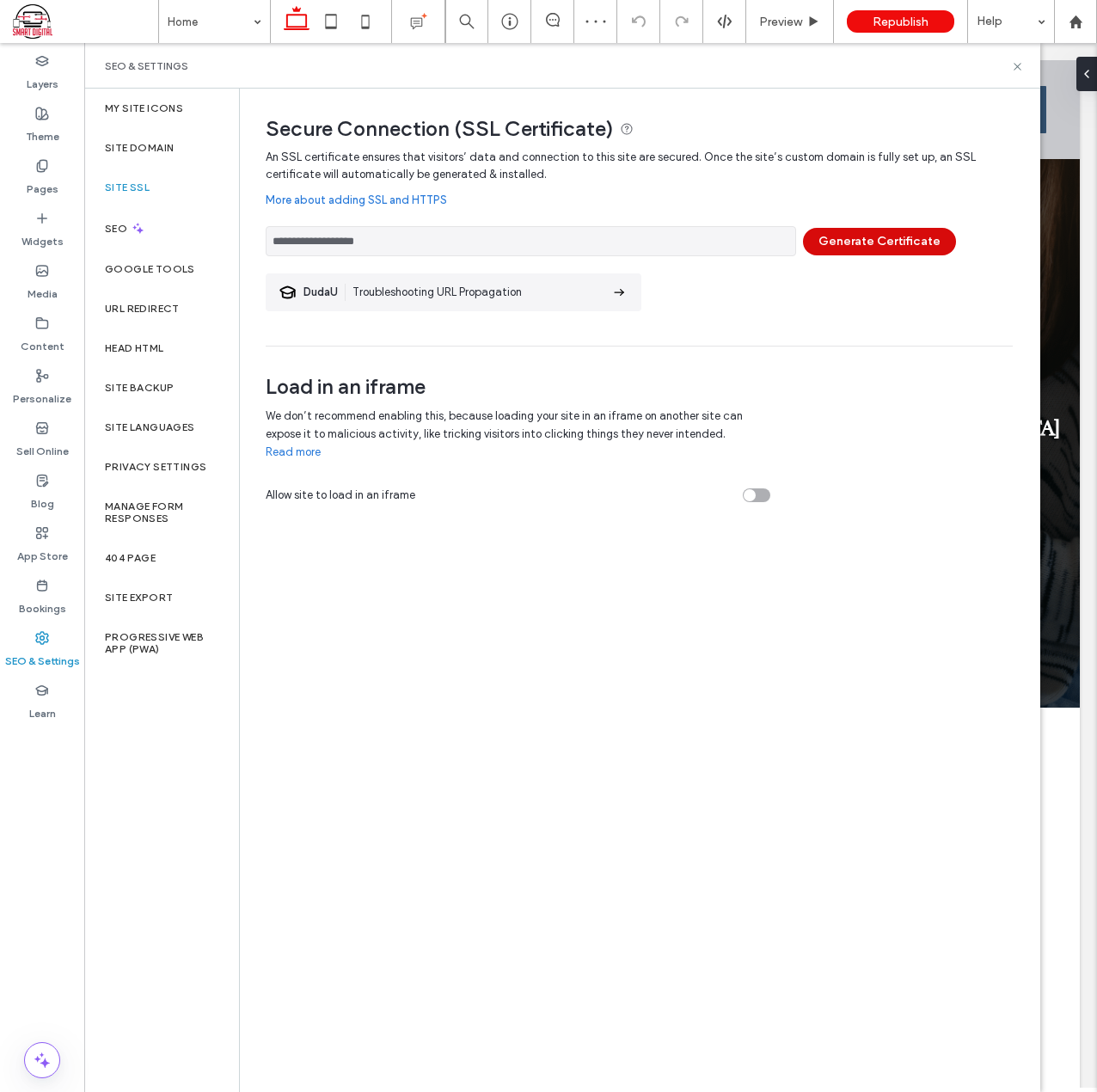
click at [854, 245] on button "Generate Certificate" at bounding box center [879, 241] width 153 height 28
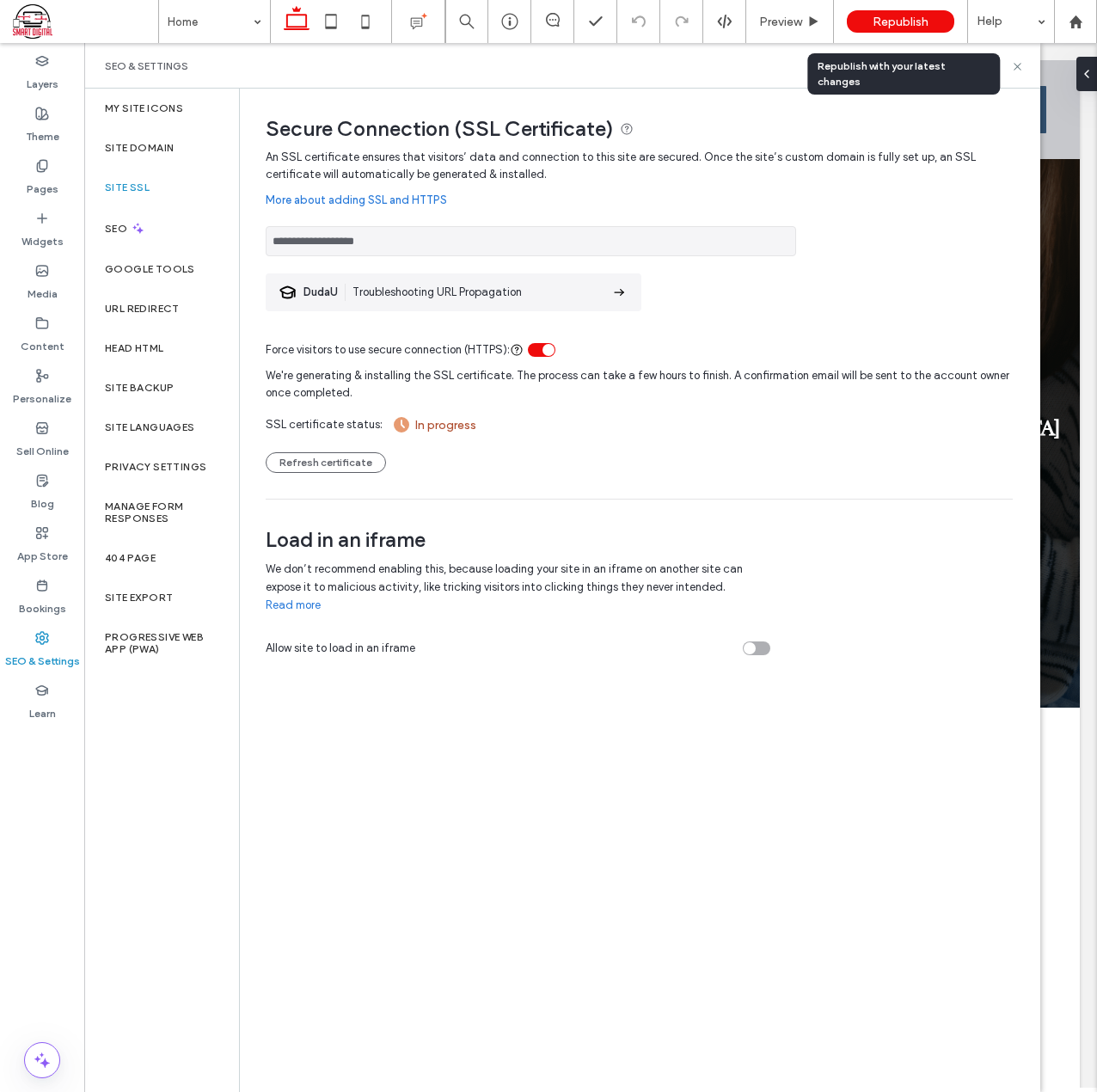
click at [906, 16] on span "Republish" at bounding box center [901, 21] width 56 height 14
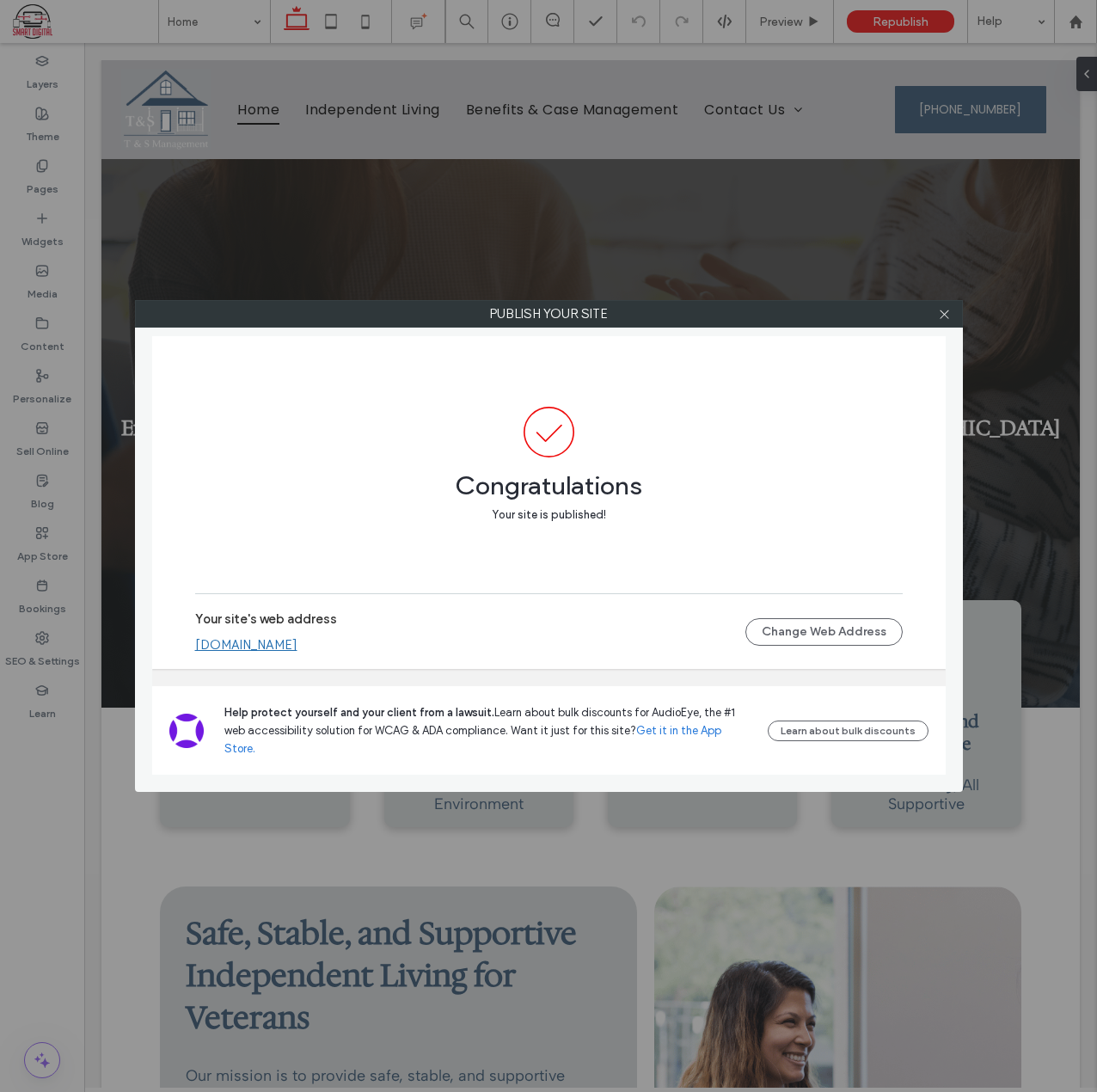
click at [256, 653] on link "[DOMAIN_NAME]" at bounding box center [246, 645] width 102 height 15
click at [942, 301] on div "Publish your site" at bounding box center [548, 314] width 828 height 28
click at [944, 316] on icon at bounding box center [944, 314] width 13 height 13
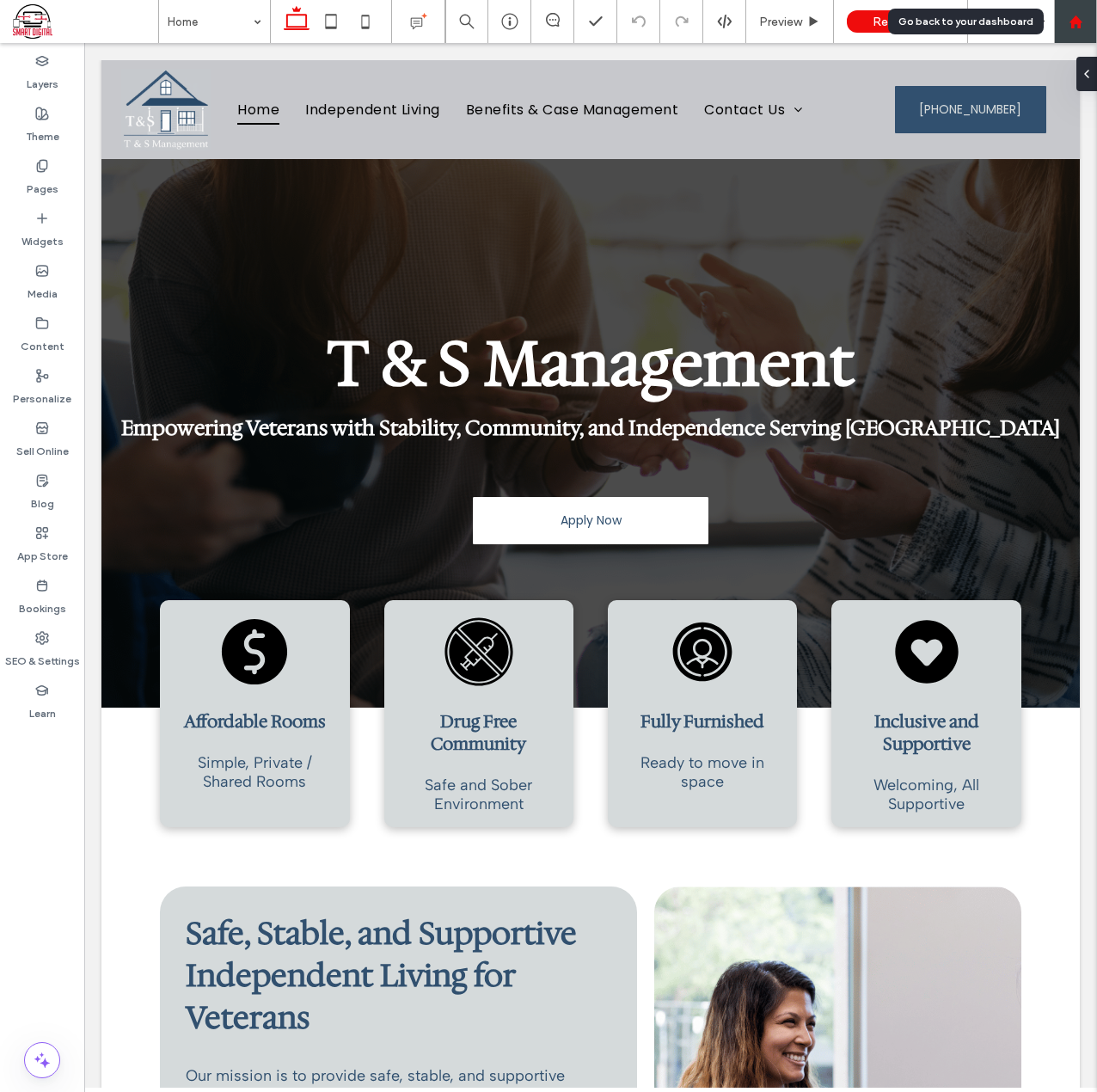
click at [1080, 14] on icon at bounding box center [1076, 21] width 14 height 14
